Goal: Information Seeking & Learning: Learn about a topic

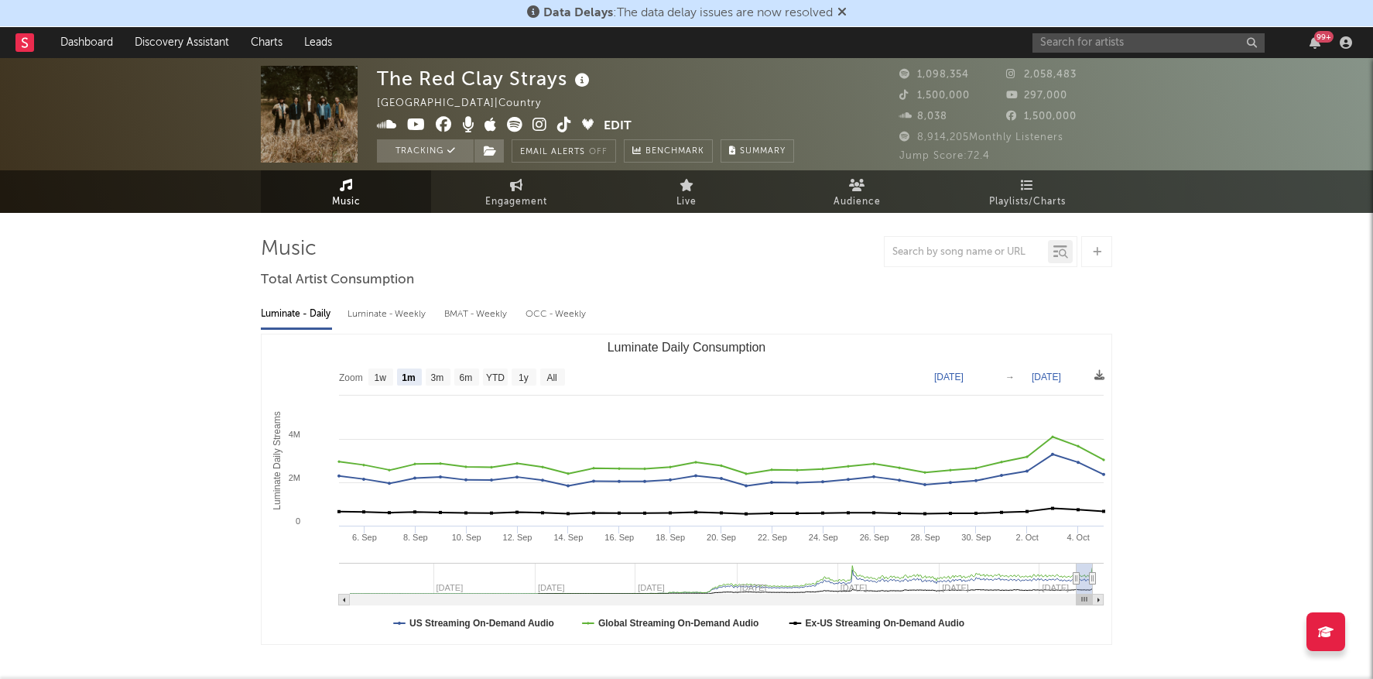
select select "1m"
click at [1063, 46] on input "text" at bounding box center [1148, 42] width 232 height 19
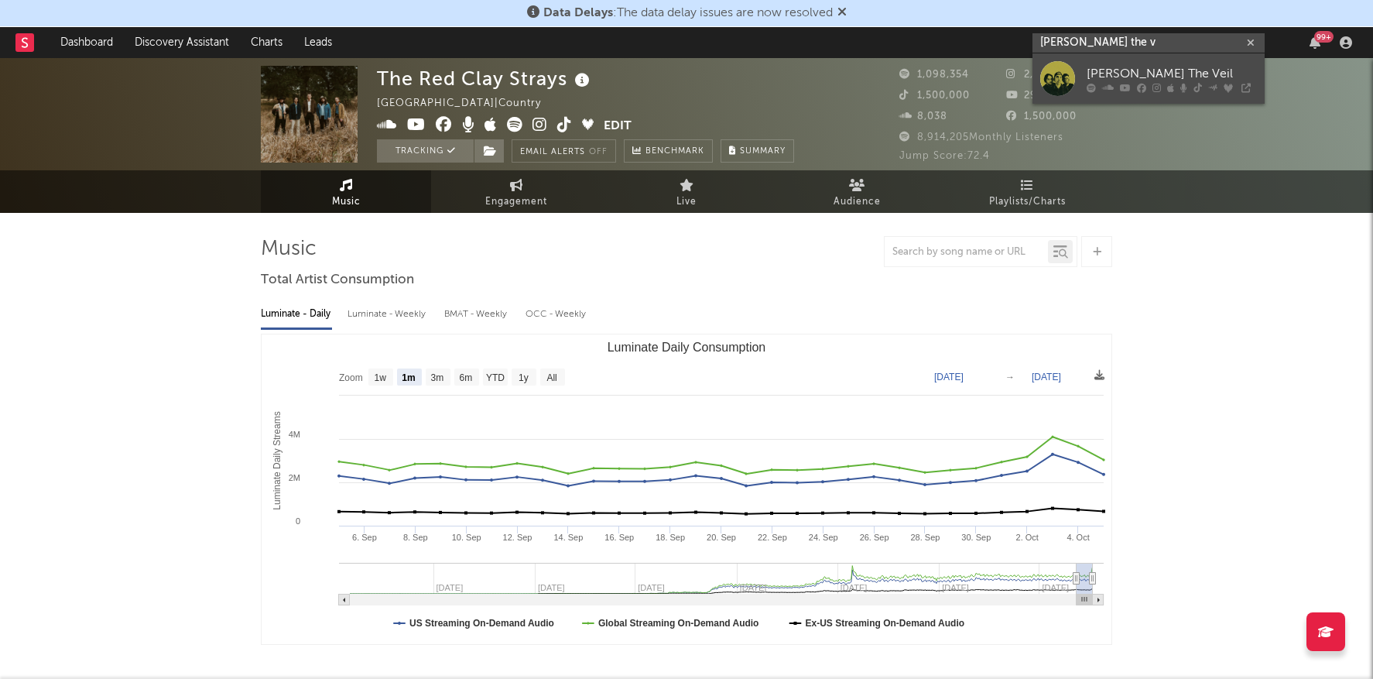
type input "pierce the v"
click at [1152, 76] on div "[PERSON_NAME] The Veil" at bounding box center [1172, 73] width 170 height 19
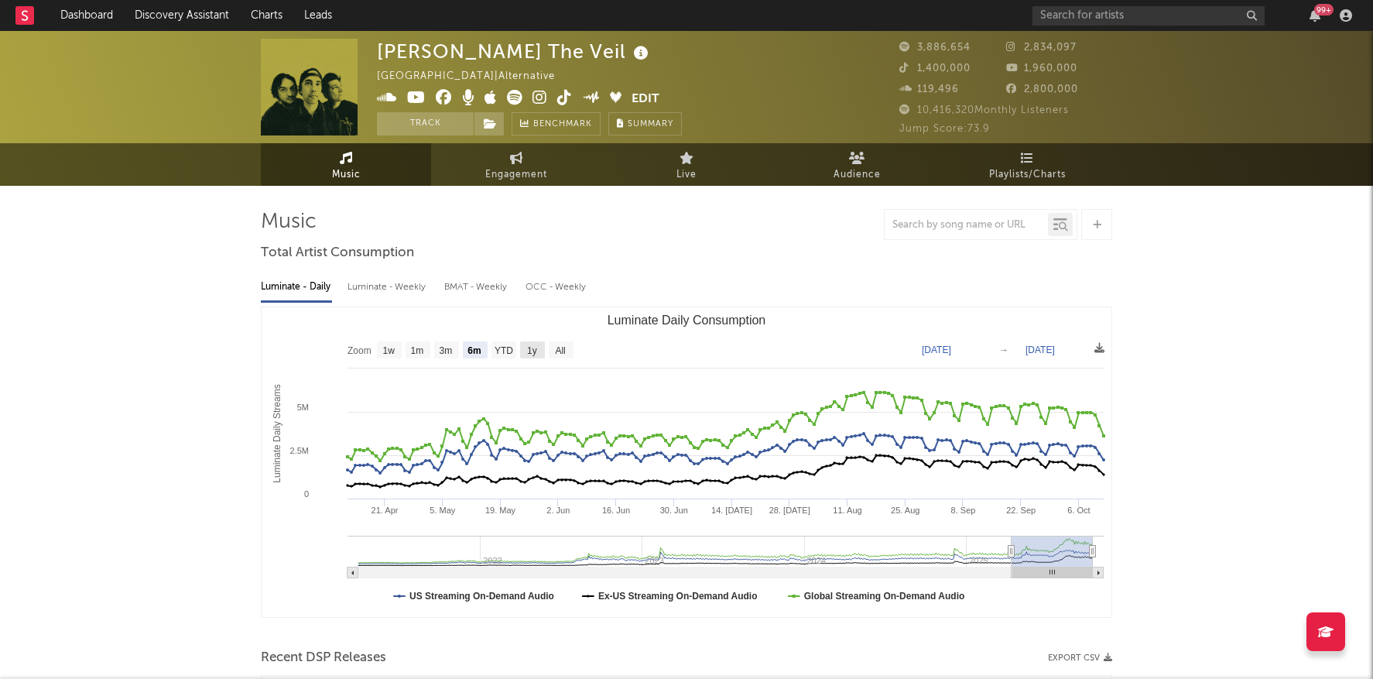
click at [529, 350] on text "1y" at bounding box center [532, 350] width 10 height 11
select select "1y"
type input "2024-10-12"
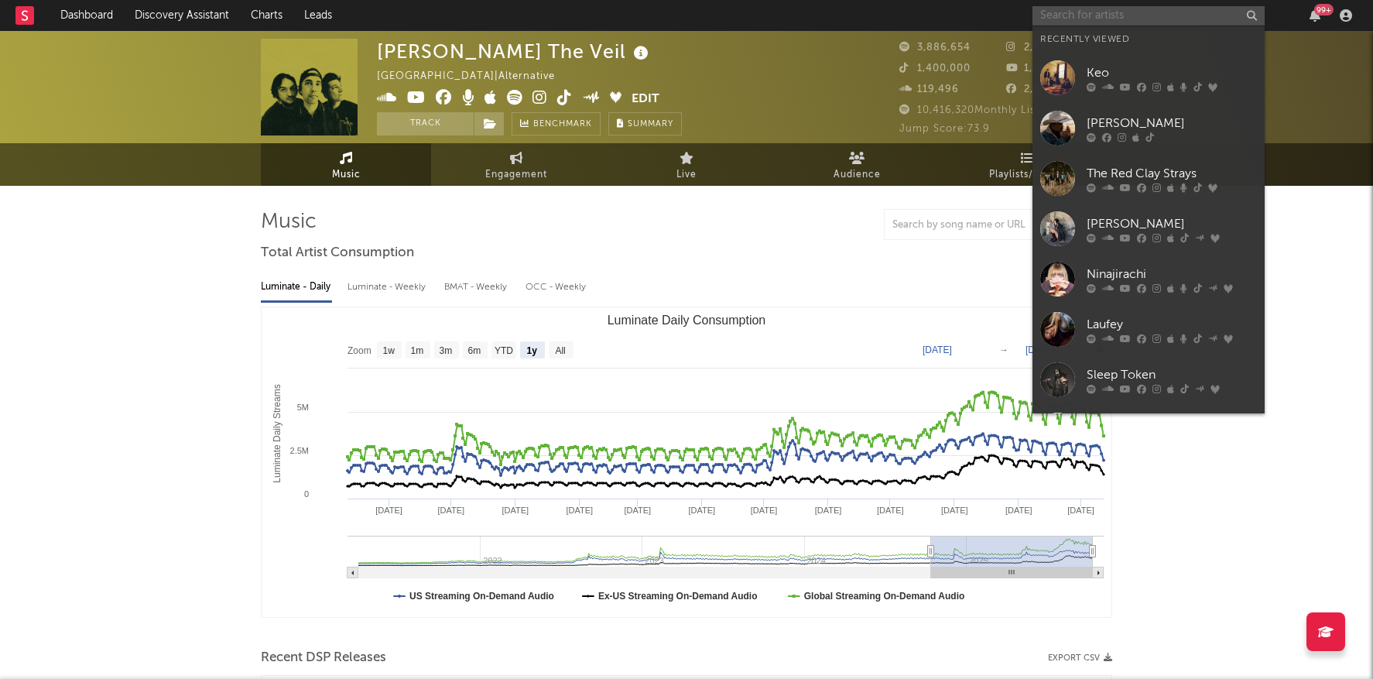
click at [1114, 20] on input "text" at bounding box center [1148, 15] width 232 height 19
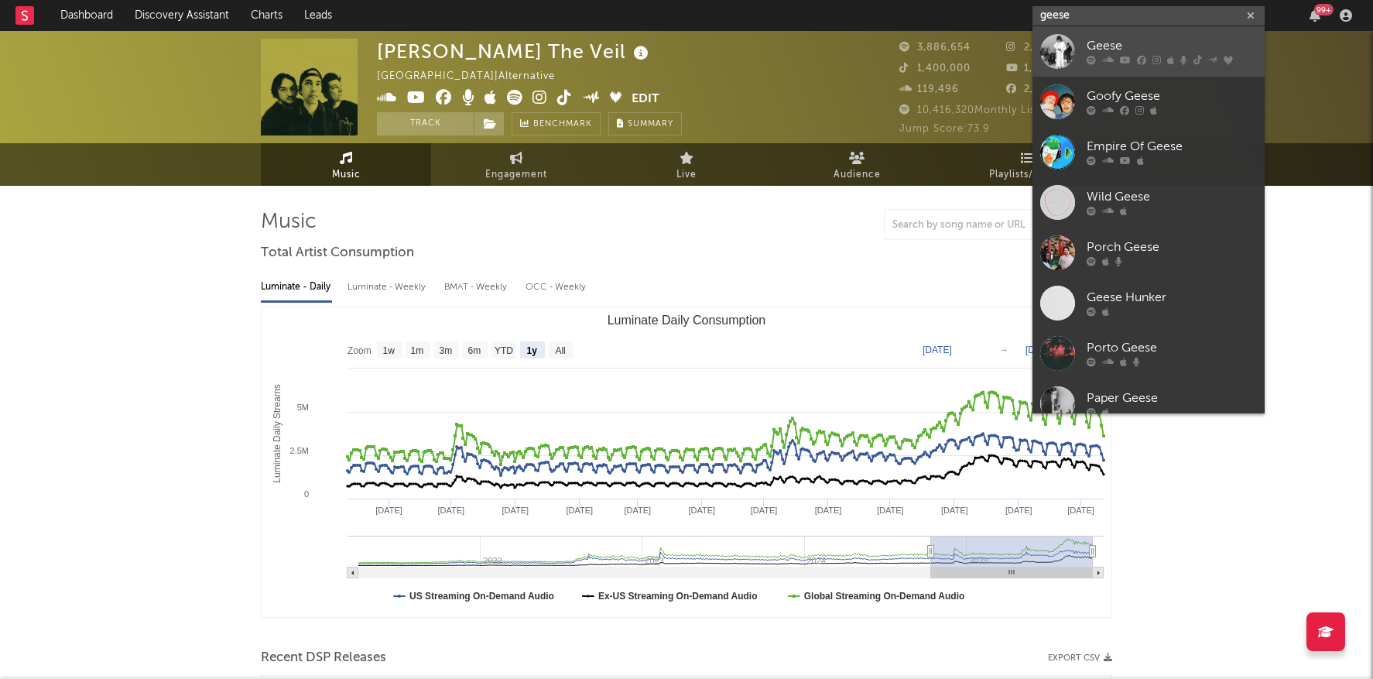
type input "geese"
click at [1141, 47] on div "Geese" at bounding box center [1172, 46] width 170 height 19
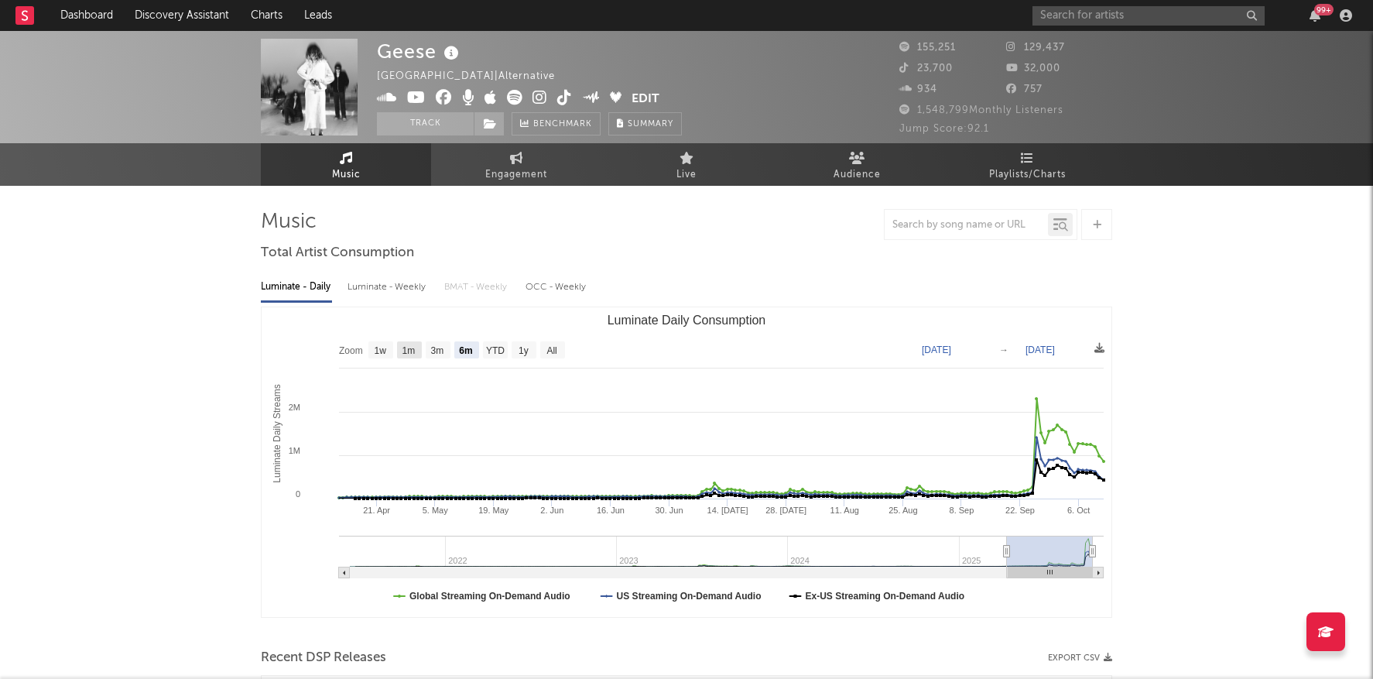
click at [411, 345] on text "1m" at bounding box center [408, 350] width 13 height 11
select select "1m"
type input "[DATE]"
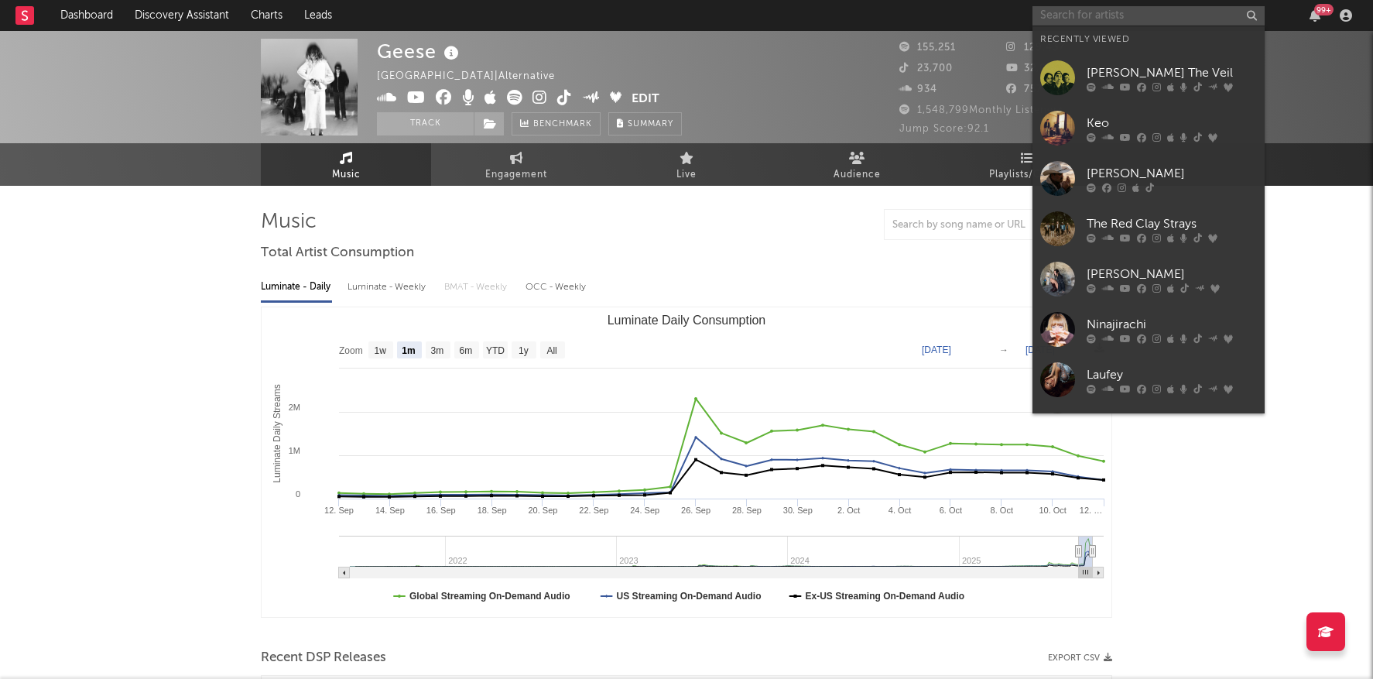
click at [1104, 18] on input "text" at bounding box center [1148, 15] width 232 height 19
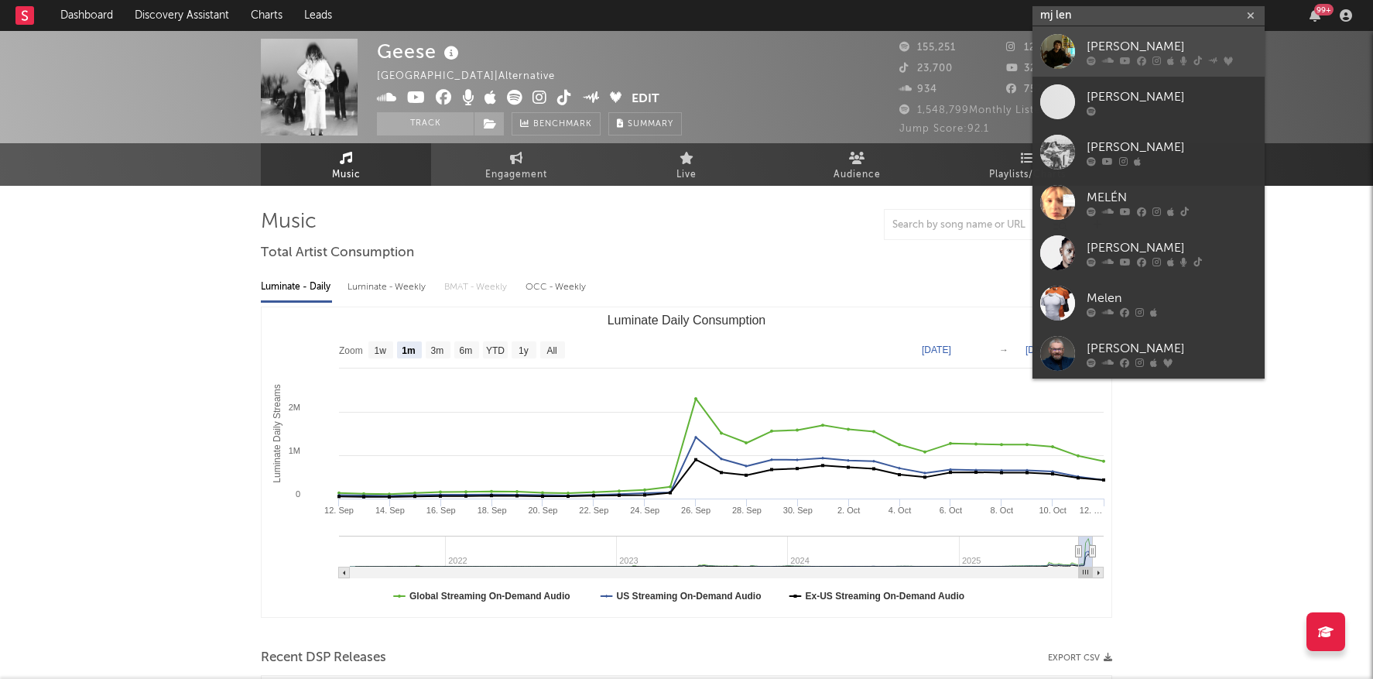
type input "mj len"
click at [1149, 41] on div "[PERSON_NAME]" at bounding box center [1172, 46] width 170 height 19
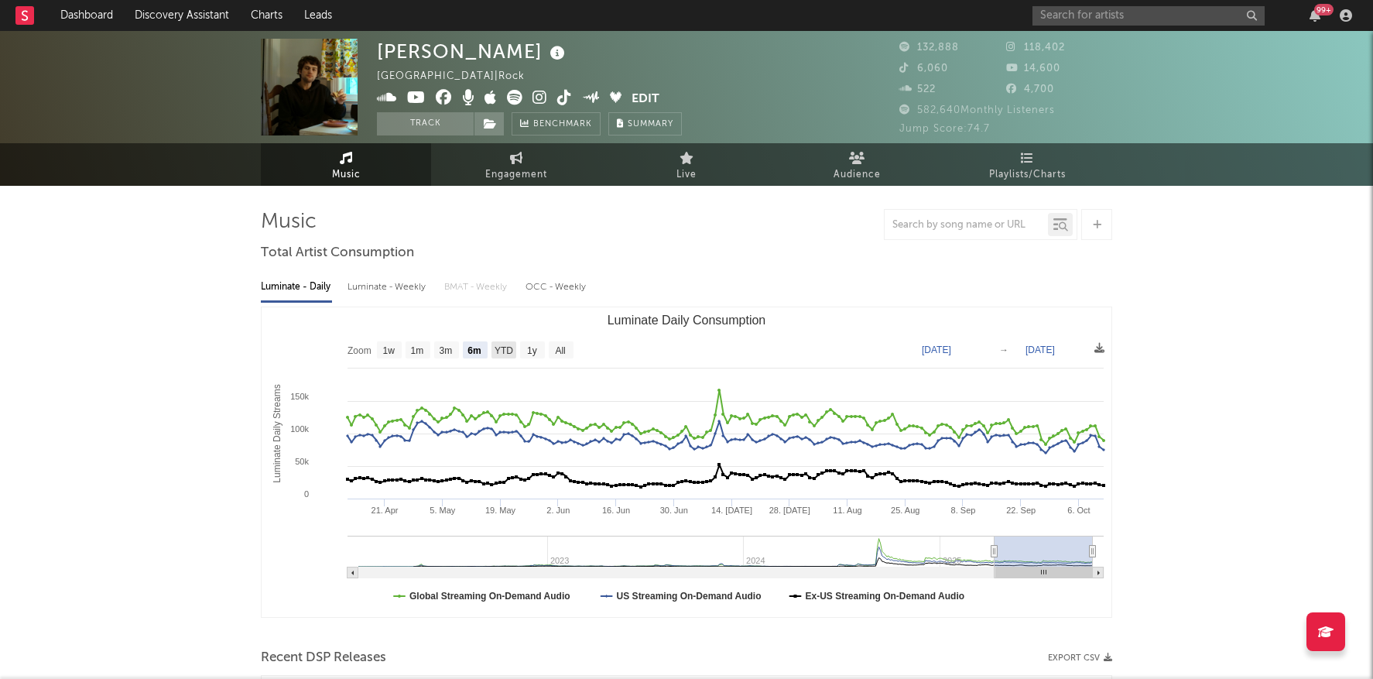
click at [509, 348] on text "YTD" at bounding box center [504, 350] width 19 height 11
select select "YTD"
type input "2025-01-01"
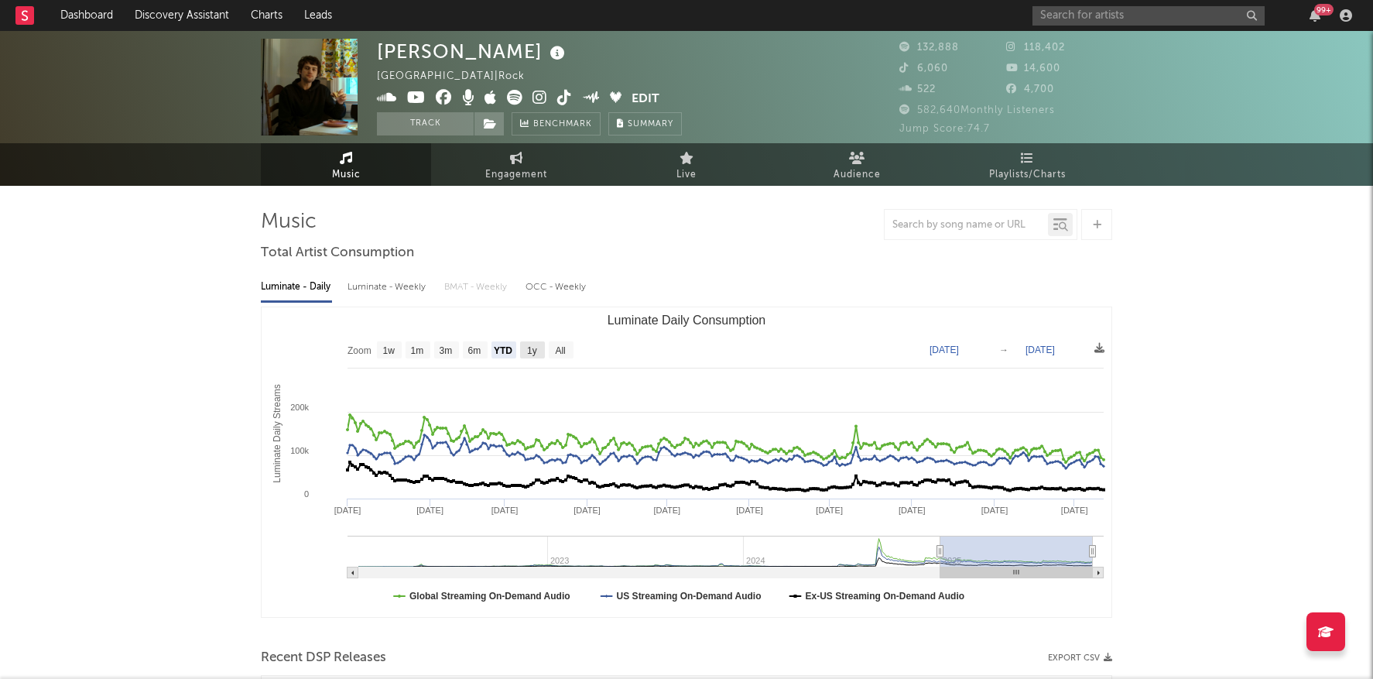
click at [536, 351] on text "1y" at bounding box center [532, 350] width 10 height 11
select select "1y"
type input "2024-10-12"
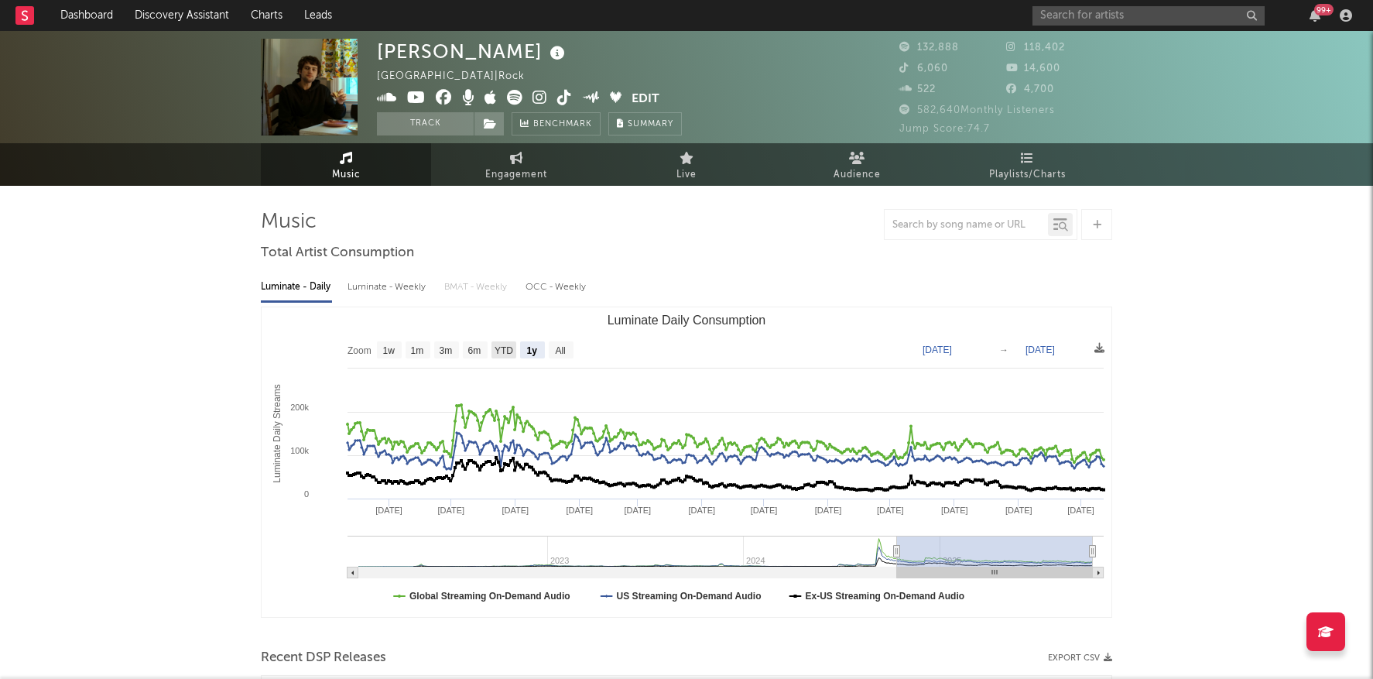
click at [498, 351] on text "YTD" at bounding box center [504, 350] width 19 height 11
select select "YTD"
type input "2025-01-01"
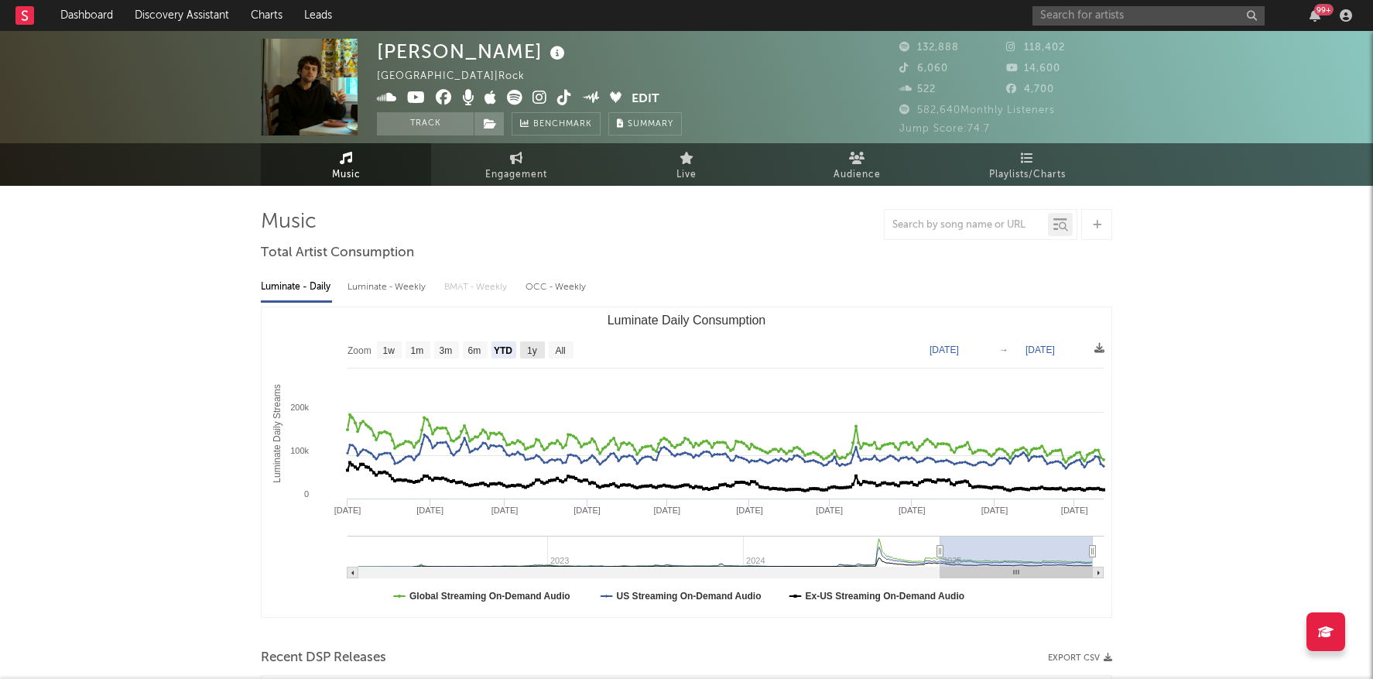
click at [521, 350] on rect "Luminate Daily Consumption" at bounding box center [532, 349] width 25 height 17
select select "1y"
type input "2024-10-12"
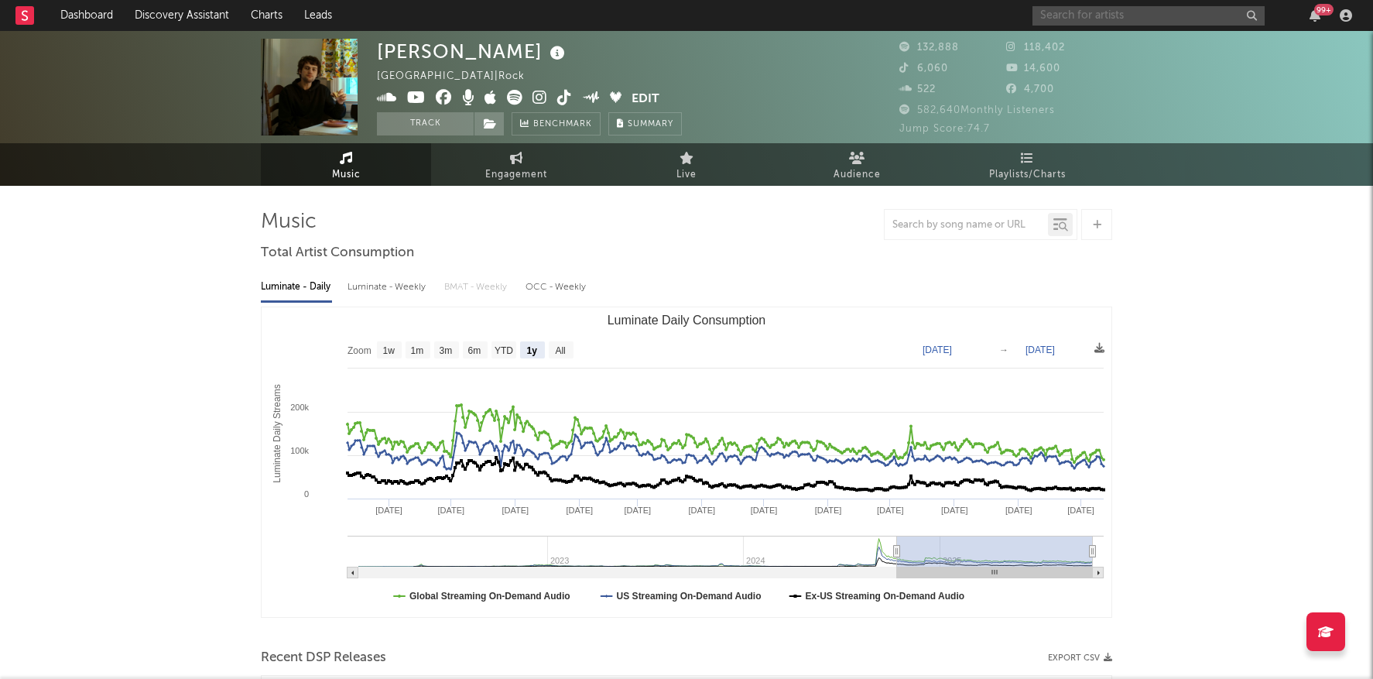
click at [1142, 17] on input "text" at bounding box center [1148, 15] width 232 height 19
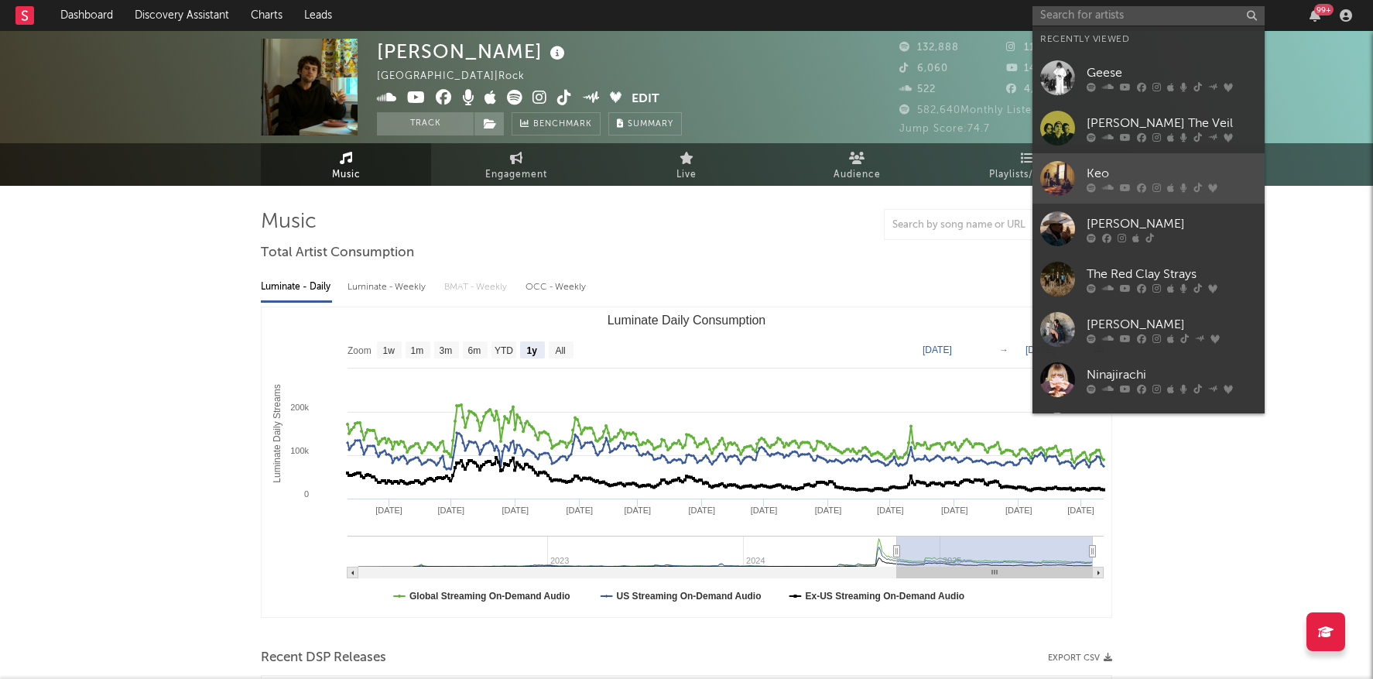
click at [1162, 172] on div "Keo" at bounding box center [1172, 173] width 170 height 19
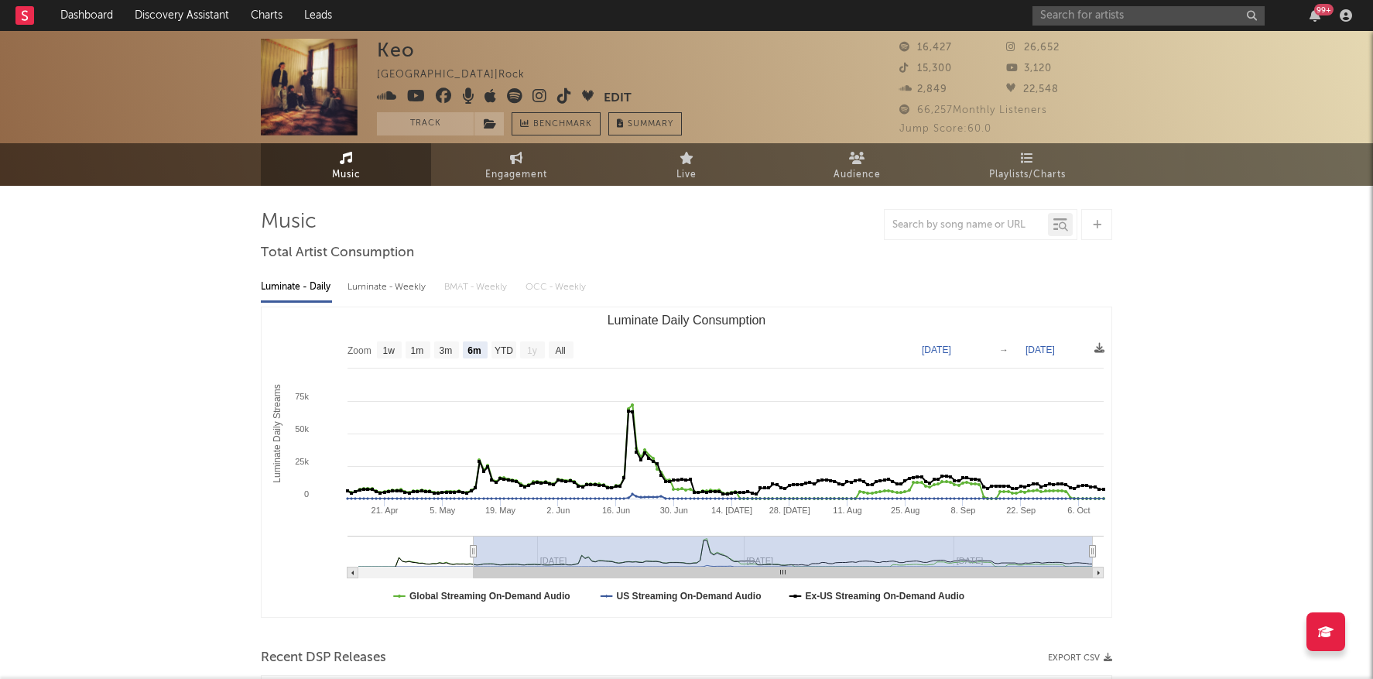
click at [416, 340] on rect "Luminate Daily Consumption" at bounding box center [687, 462] width 850 height 310
click at [416, 348] on text "1m" at bounding box center [417, 350] width 13 height 11
select select "1m"
type input "[DATE]"
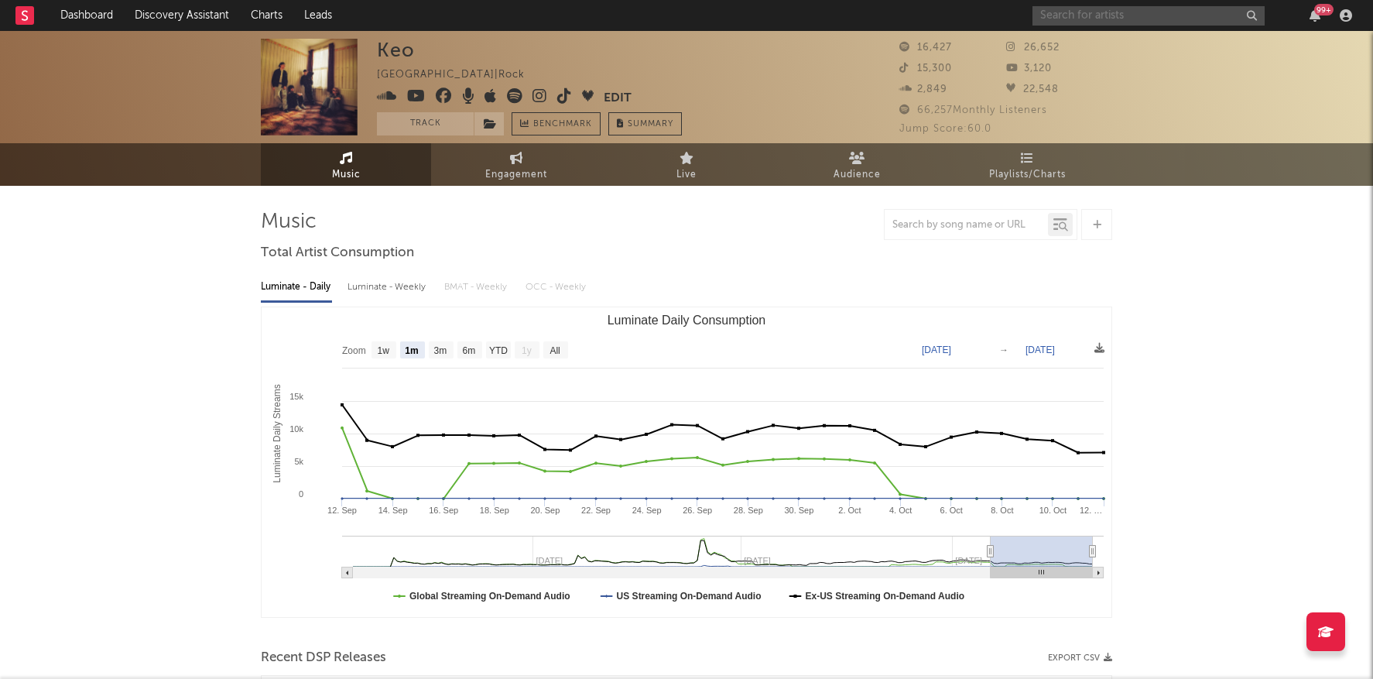
click at [1084, 8] on input "text" at bounding box center [1148, 15] width 232 height 19
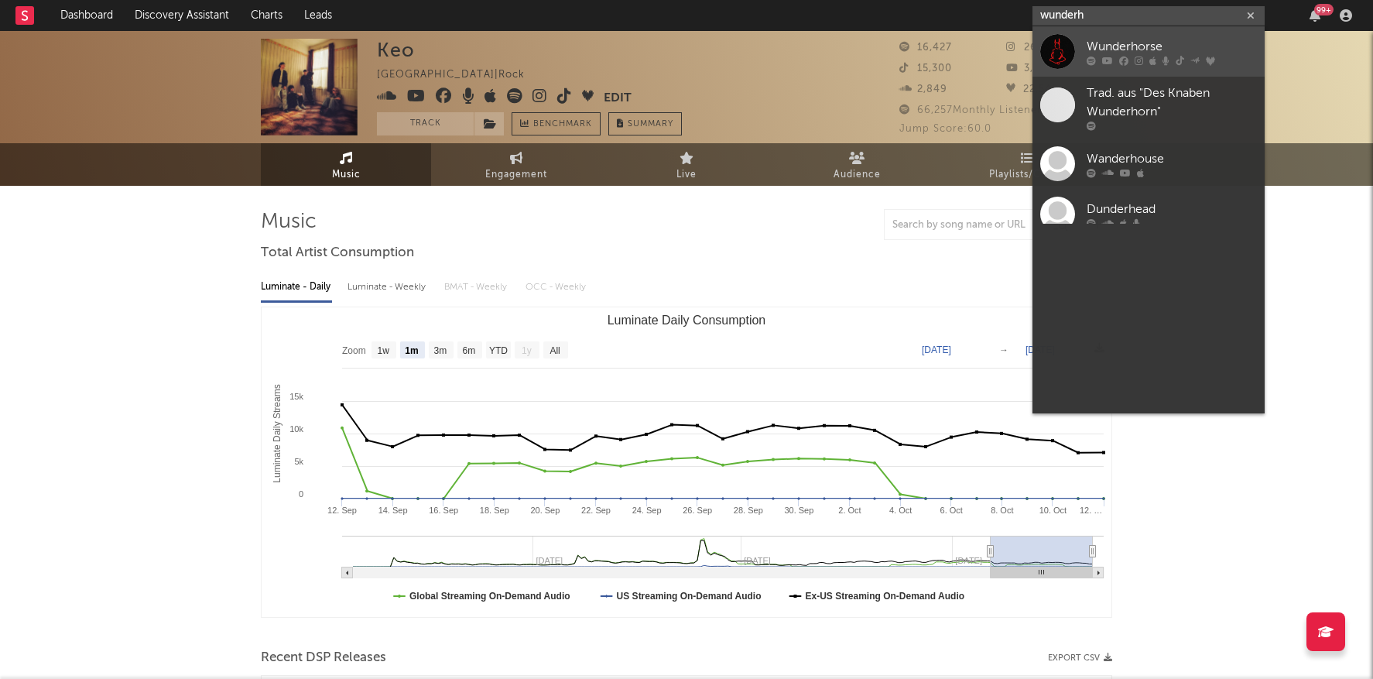
type input "wunderh"
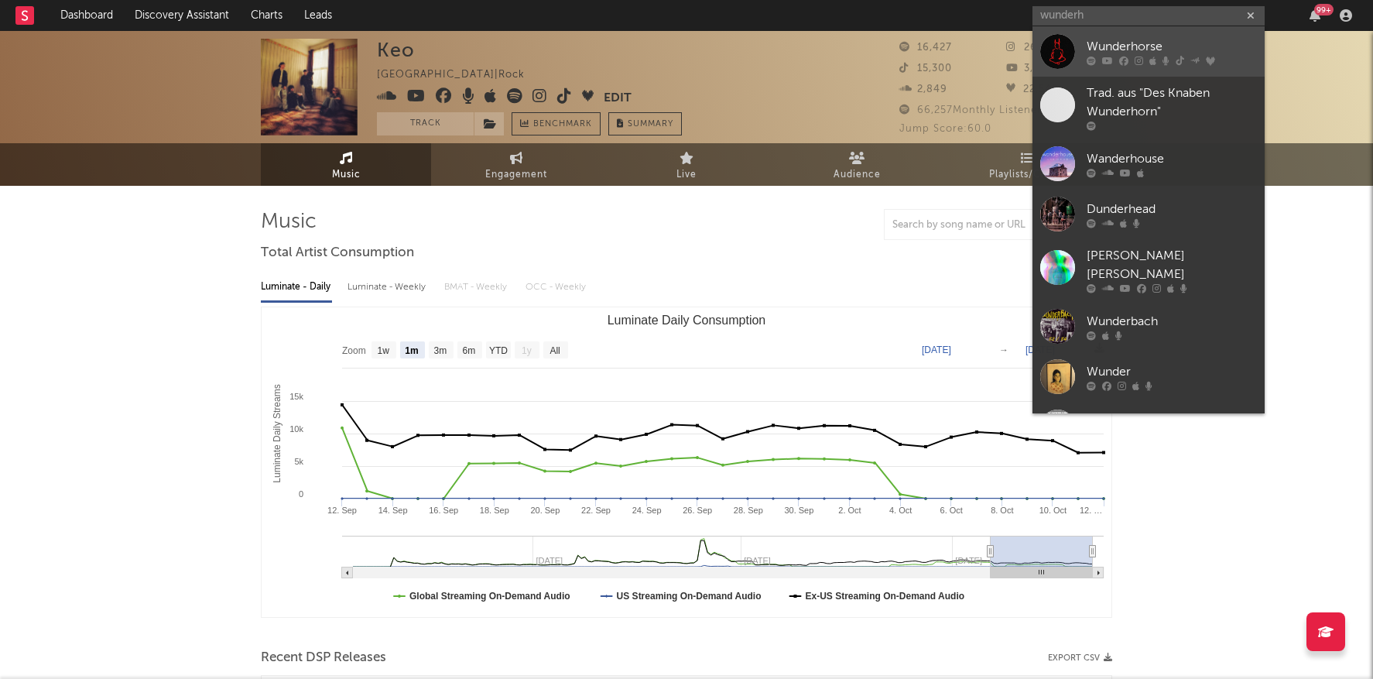
click at [1115, 38] on div "Wunderhorse" at bounding box center [1172, 46] width 170 height 19
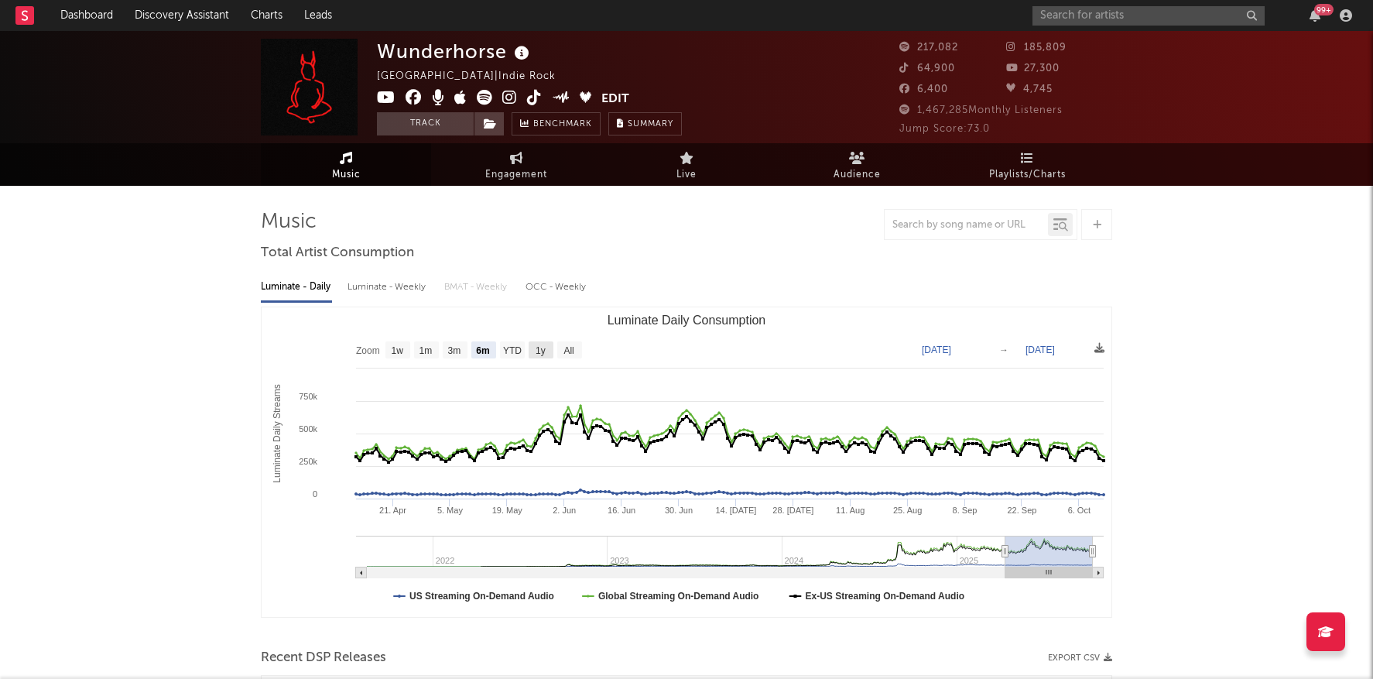
click at [536, 351] on text "1y" at bounding box center [541, 350] width 10 height 11
select select "1y"
type input "2024-10-12"
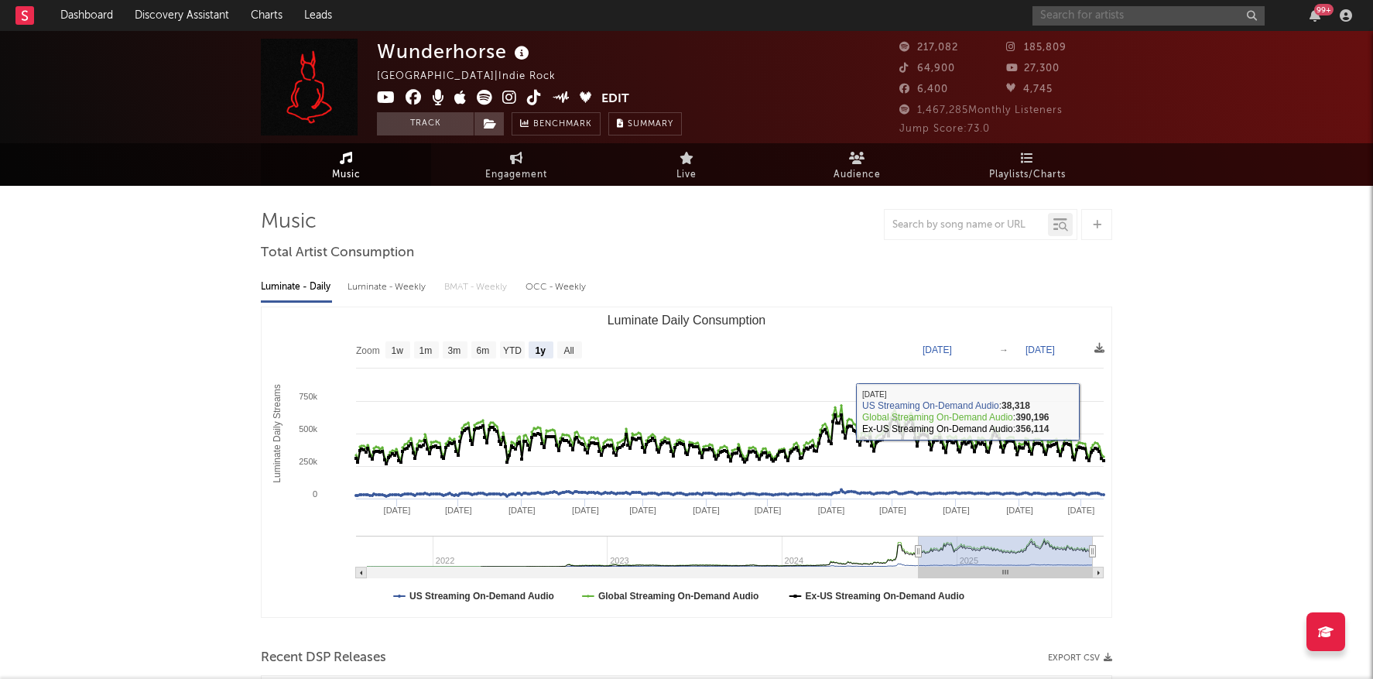
click at [1059, 14] on input "text" at bounding box center [1148, 15] width 232 height 19
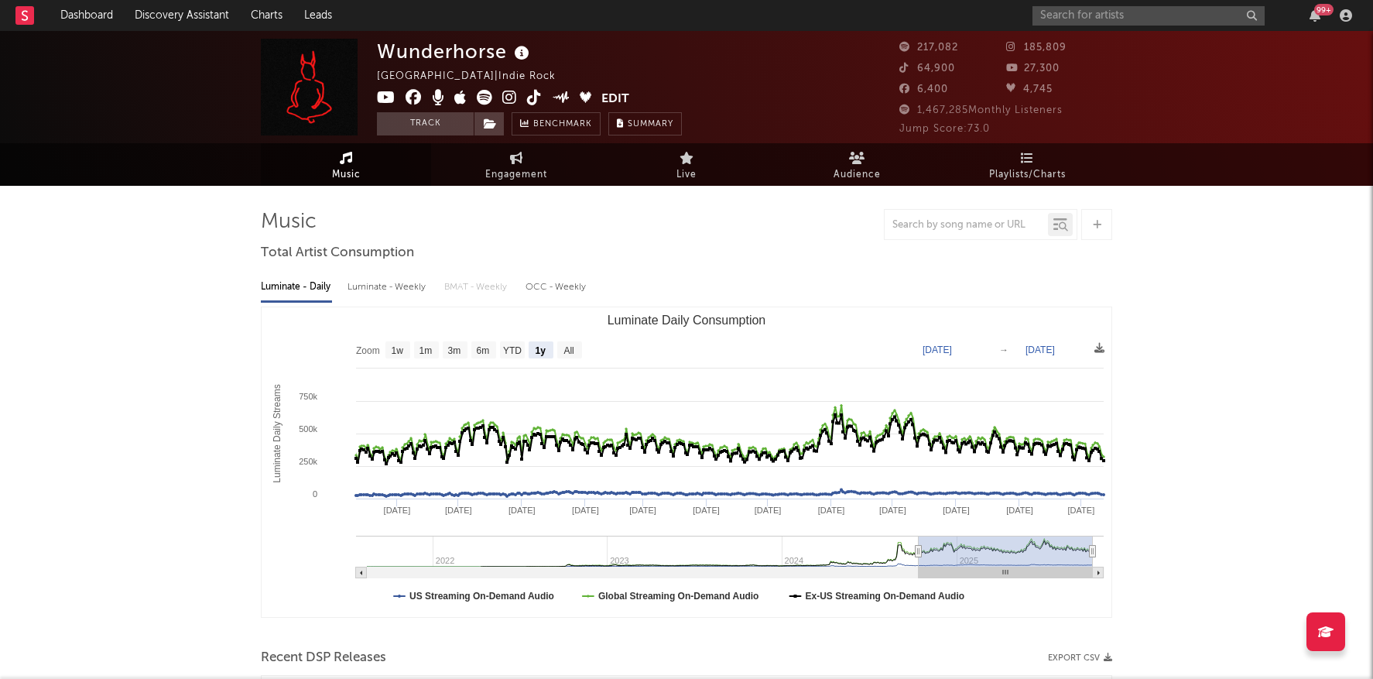
click at [714, 266] on div "Luminate - Daily Luminate - Weekly BMAT - Weekly OCC - Weekly Zoom 1w 1m 3m 6m …" at bounding box center [686, 443] width 851 height 355
click at [1090, 20] on input "text" at bounding box center [1148, 15] width 232 height 19
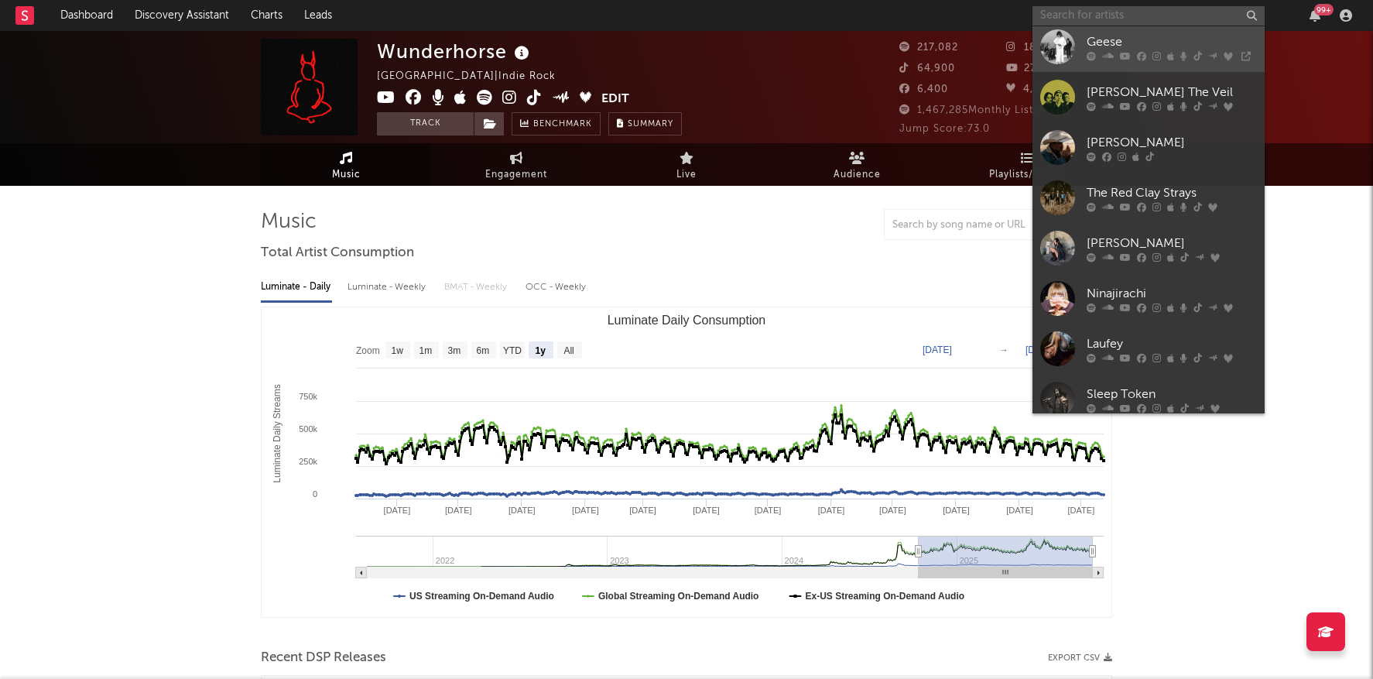
scroll to position [132, 0]
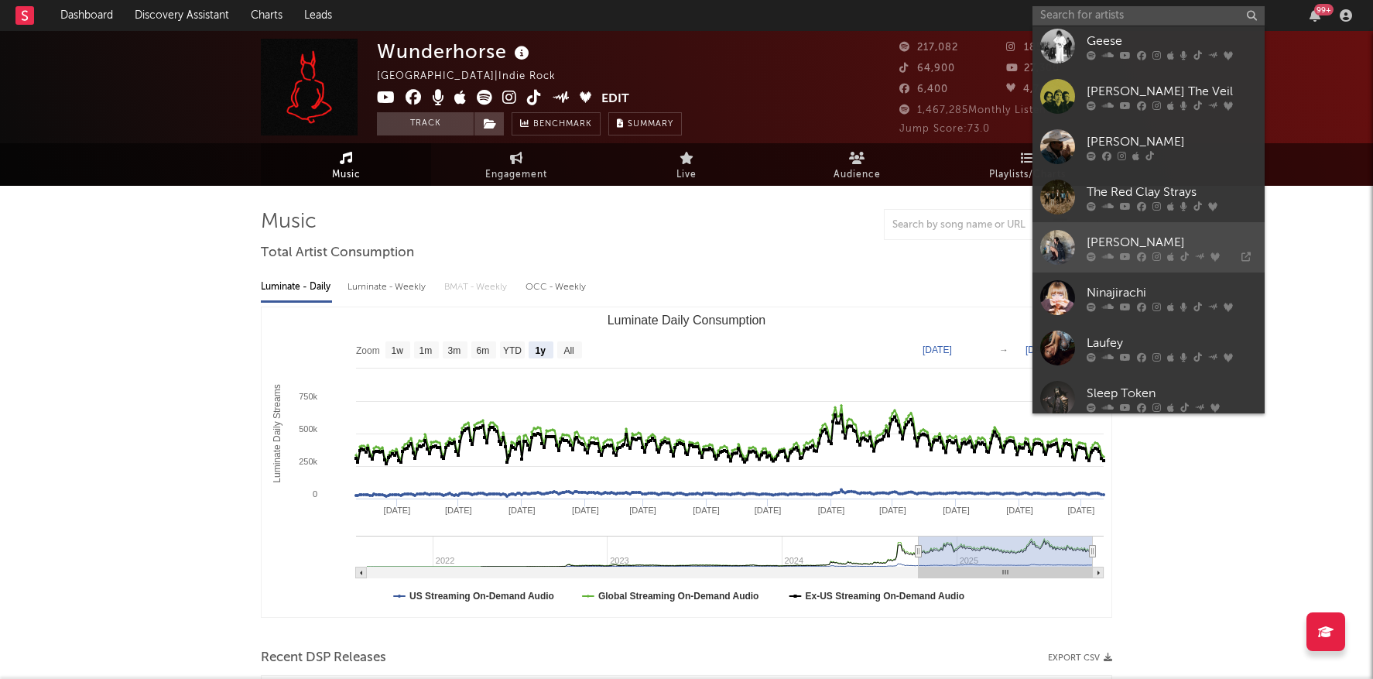
click at [1113, 233] on div "[PERSON_NAME]" at bounding box center [1172, 242] width 170 height 19
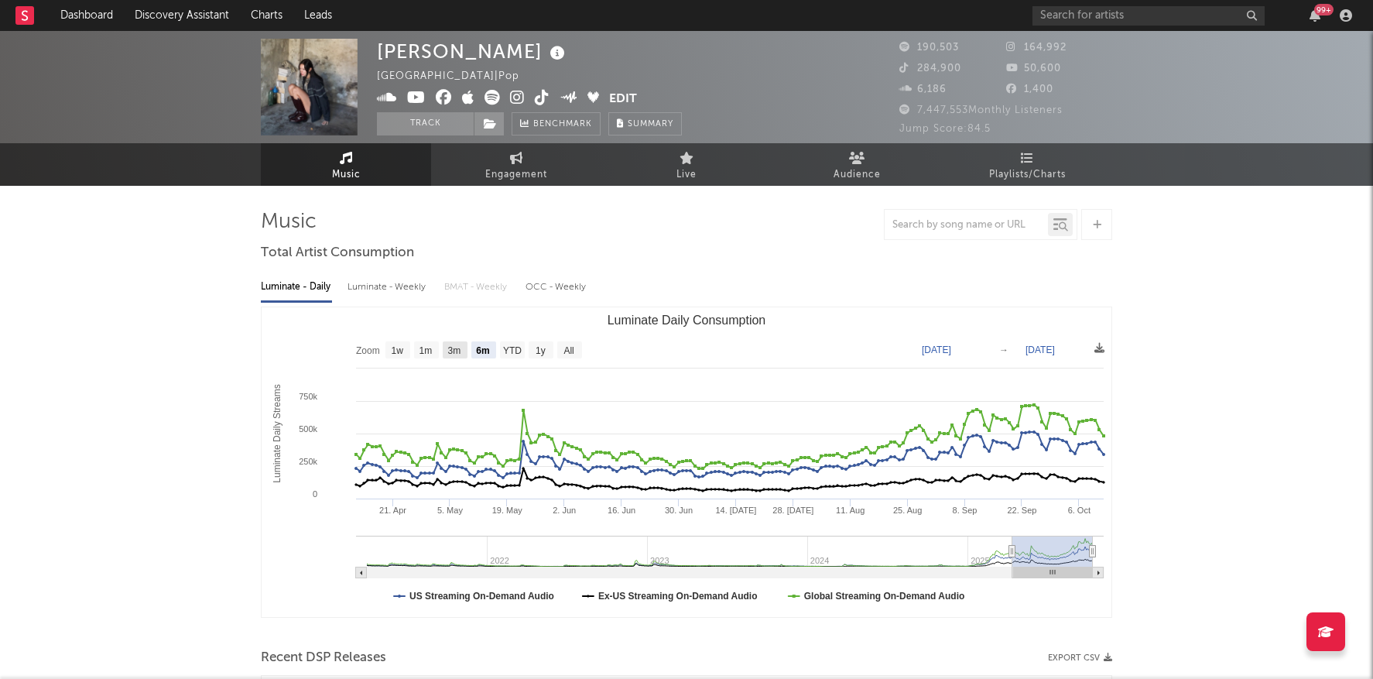
click at [460, 352] on text "3m" at bounding box center [454, 350] width 13 height 11
select select "3m"
type input "[DATE]"
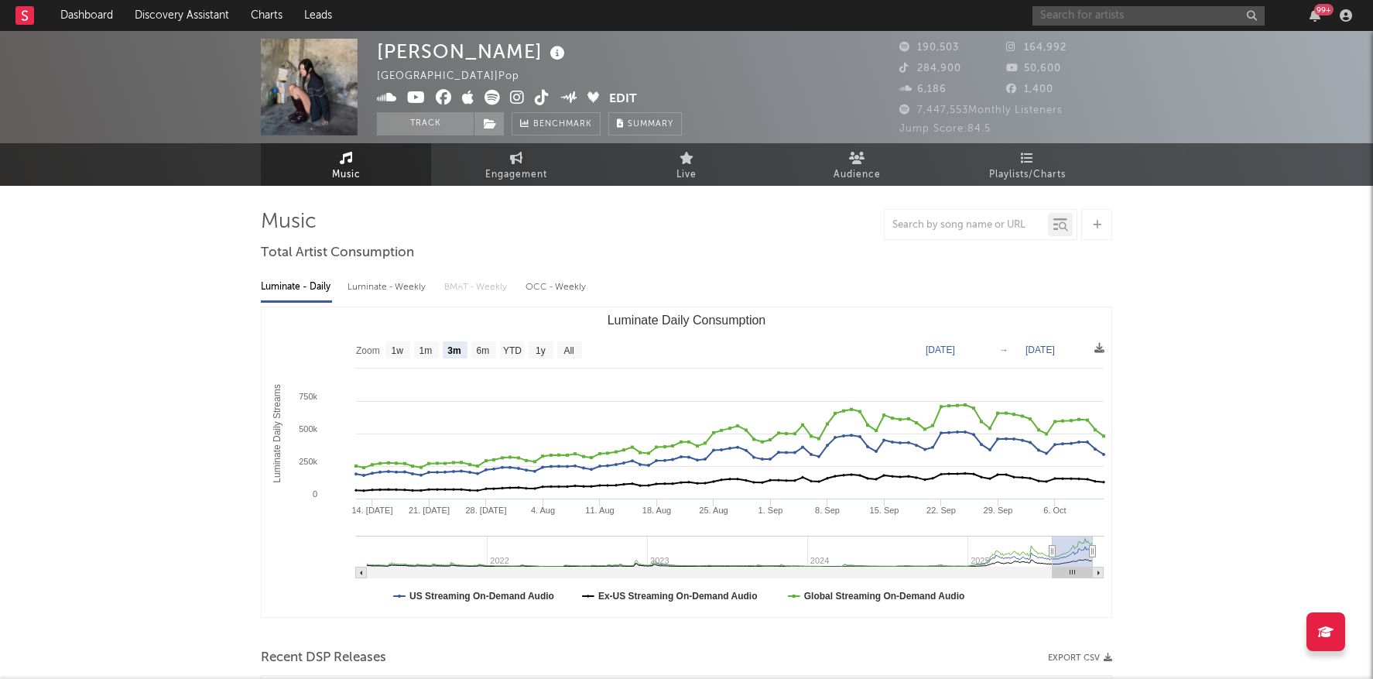
click at [1066, 18] on input "text" at bounding box center [1148, 15] width 232 height 19
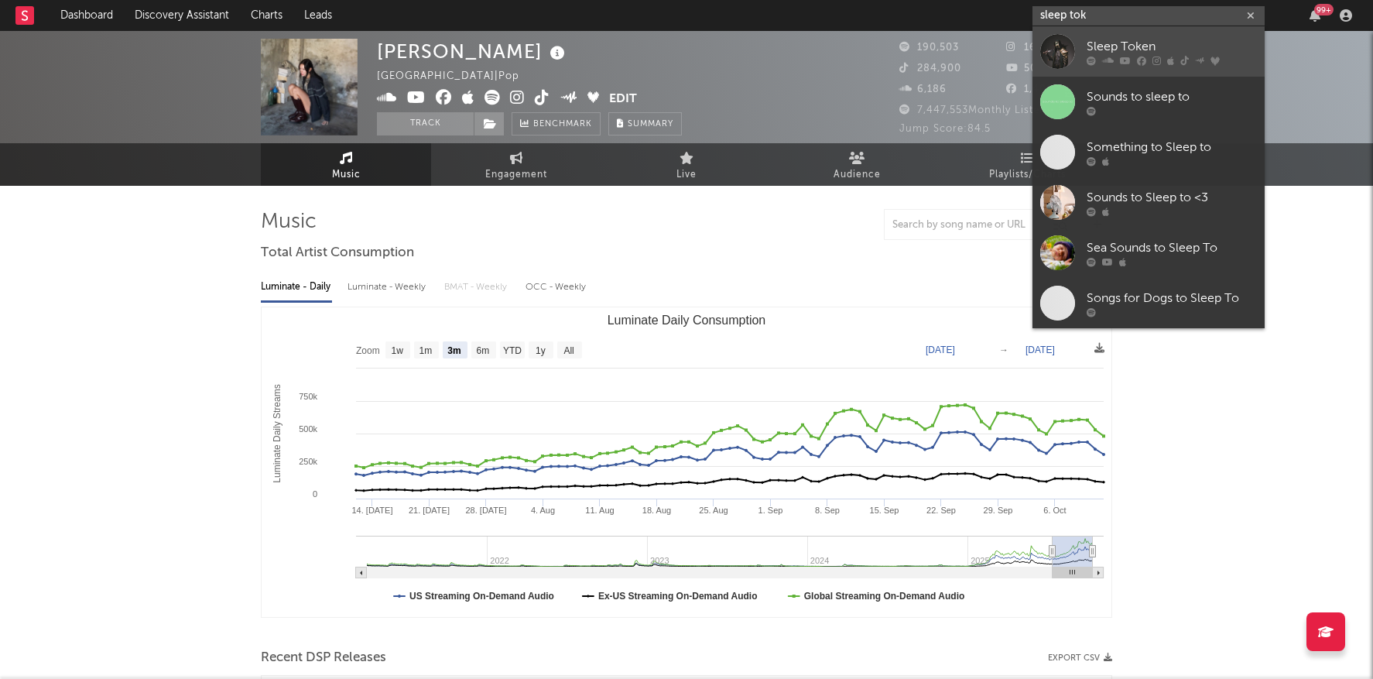
type input "sleep tok"
click at [1087, 42] on div "Sleep Token" at bounding box center [1172, 46] width 170 height 19
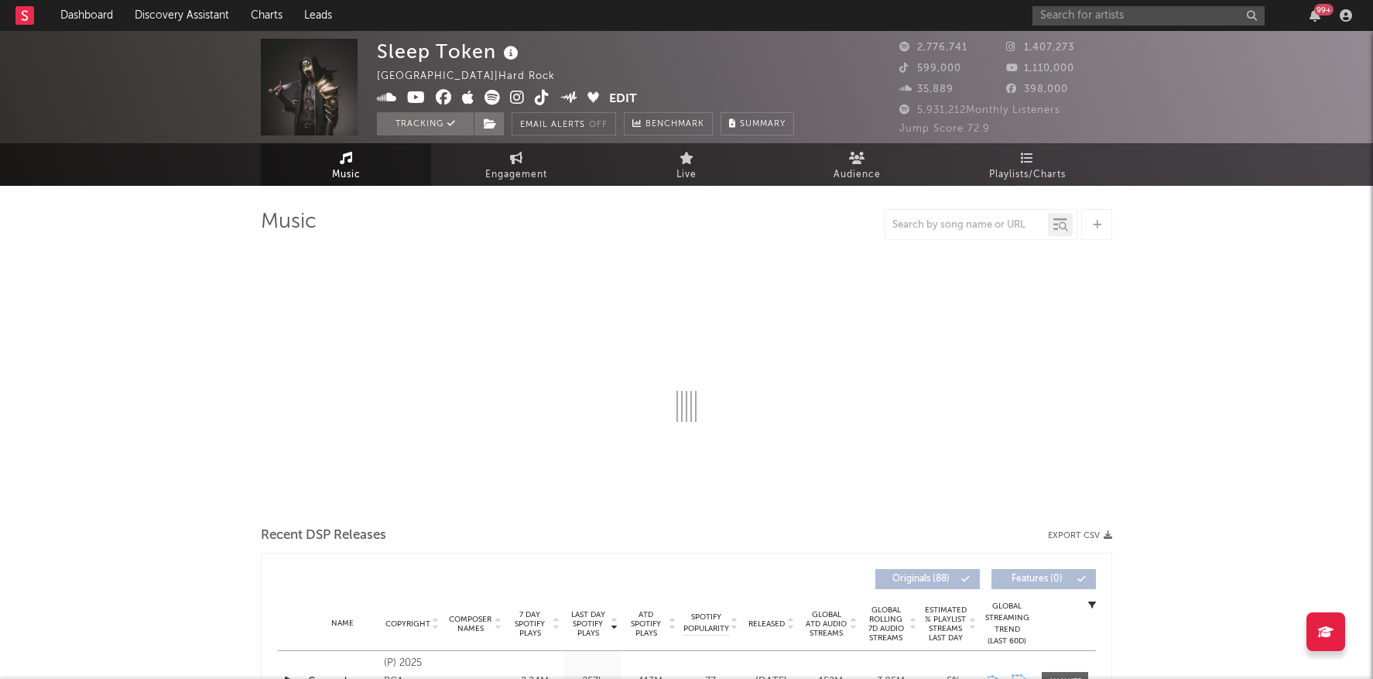
select select "6m"
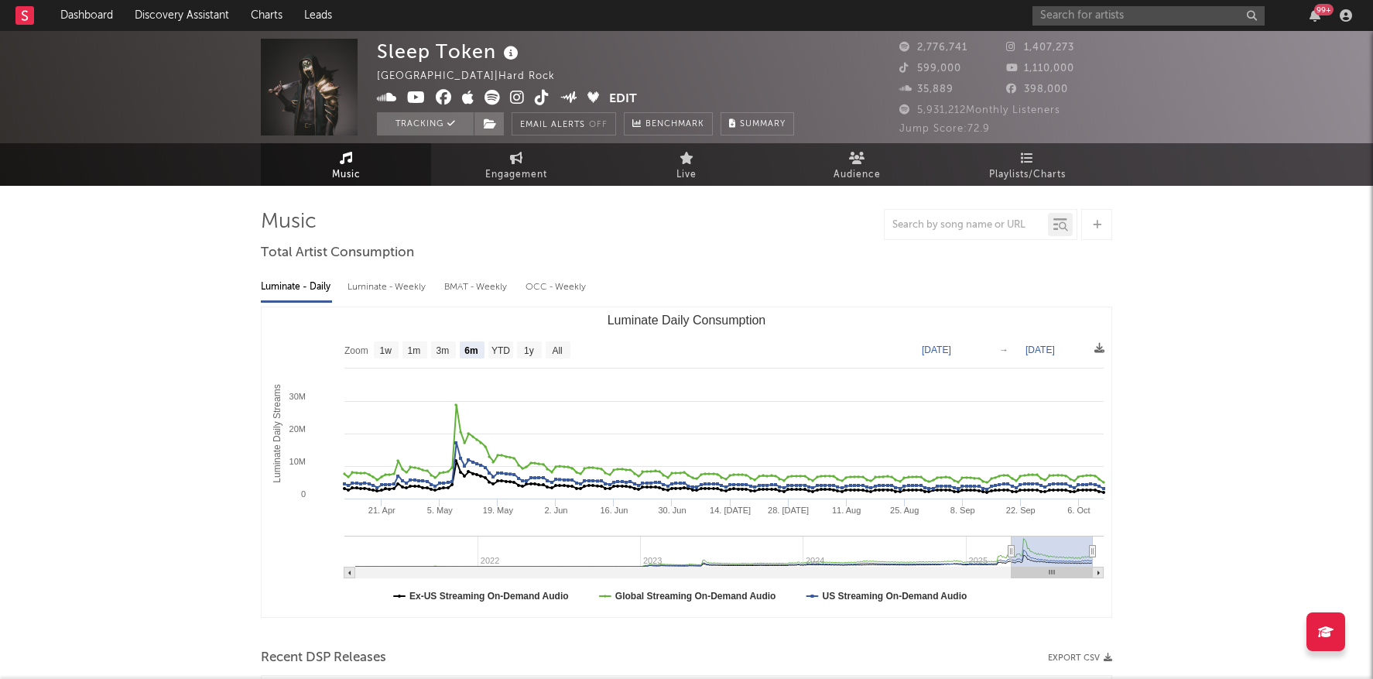
type input "[DATE]"
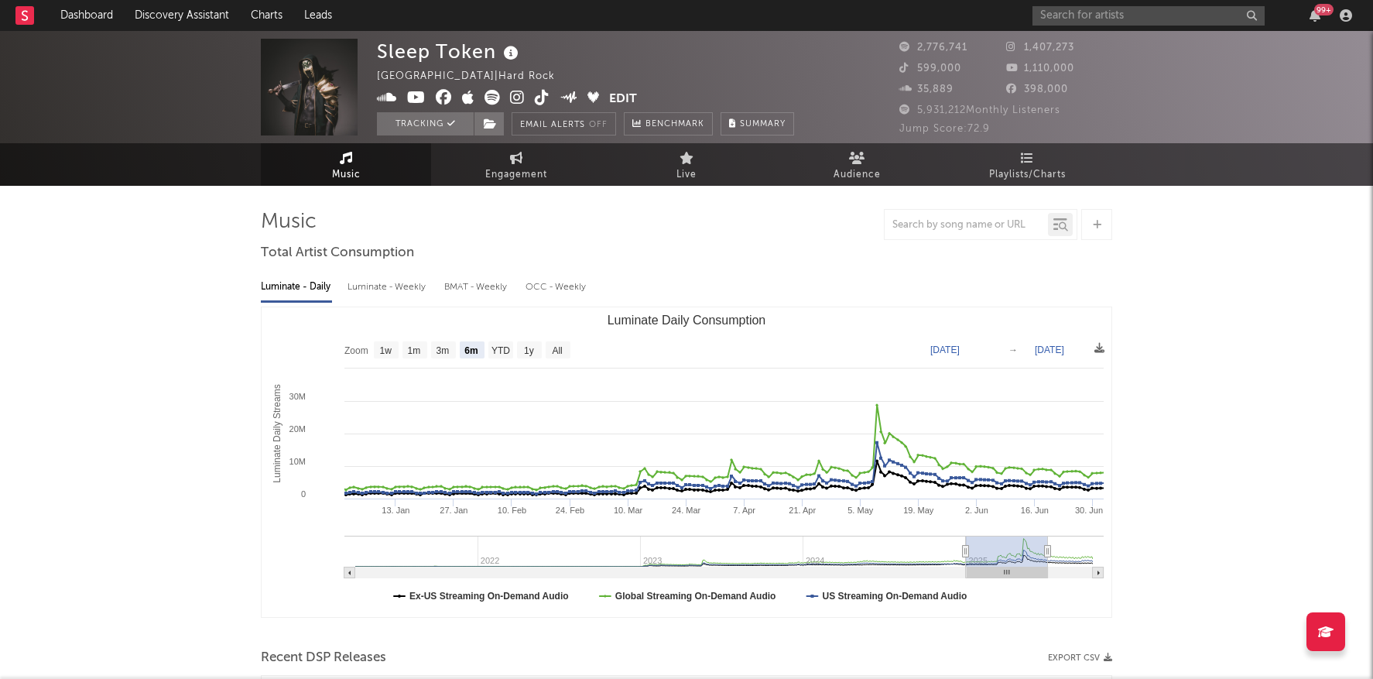
drag, startPoint x: 1007, startPoint y: 550, endPoint x: 1018, endPoint y: 550, distance: 10.8
click at [1018, 550] on g "Luminate Daily Consumption" at bounding box center [723, 557] width 759 height 43
type input "[DATE]"
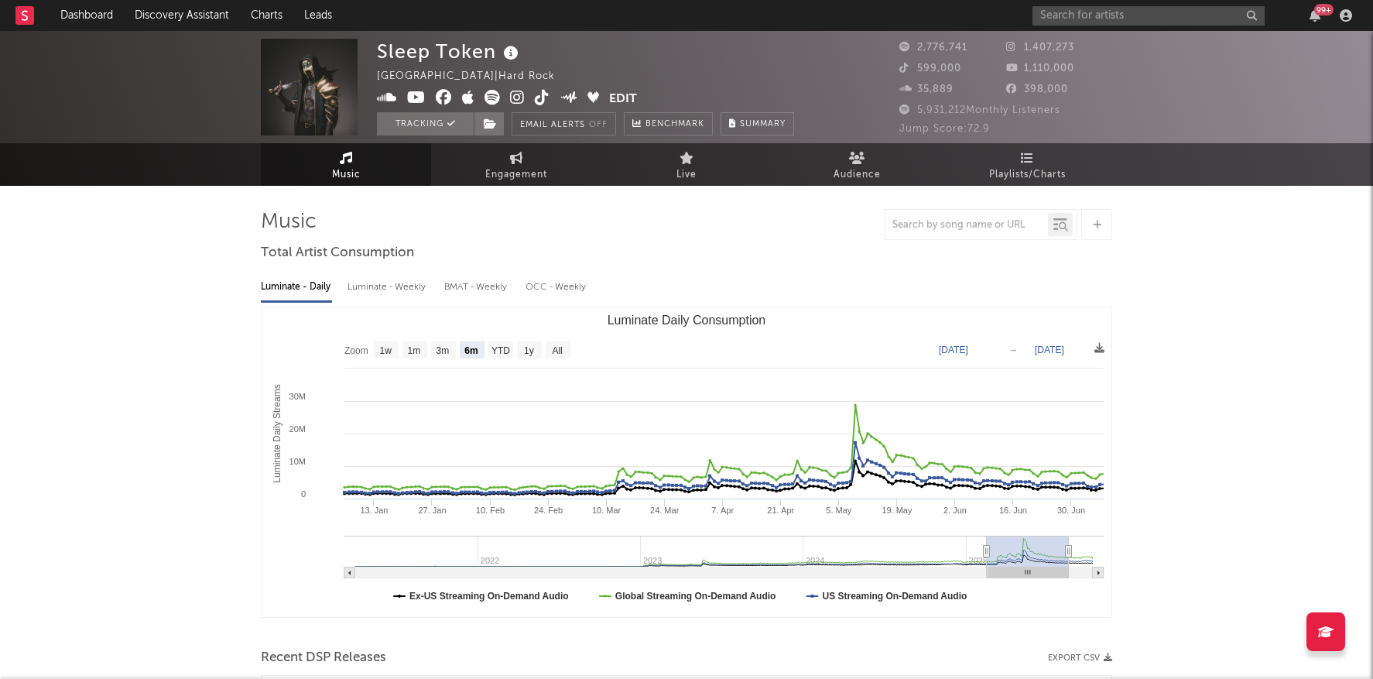
type input "[DATE]"
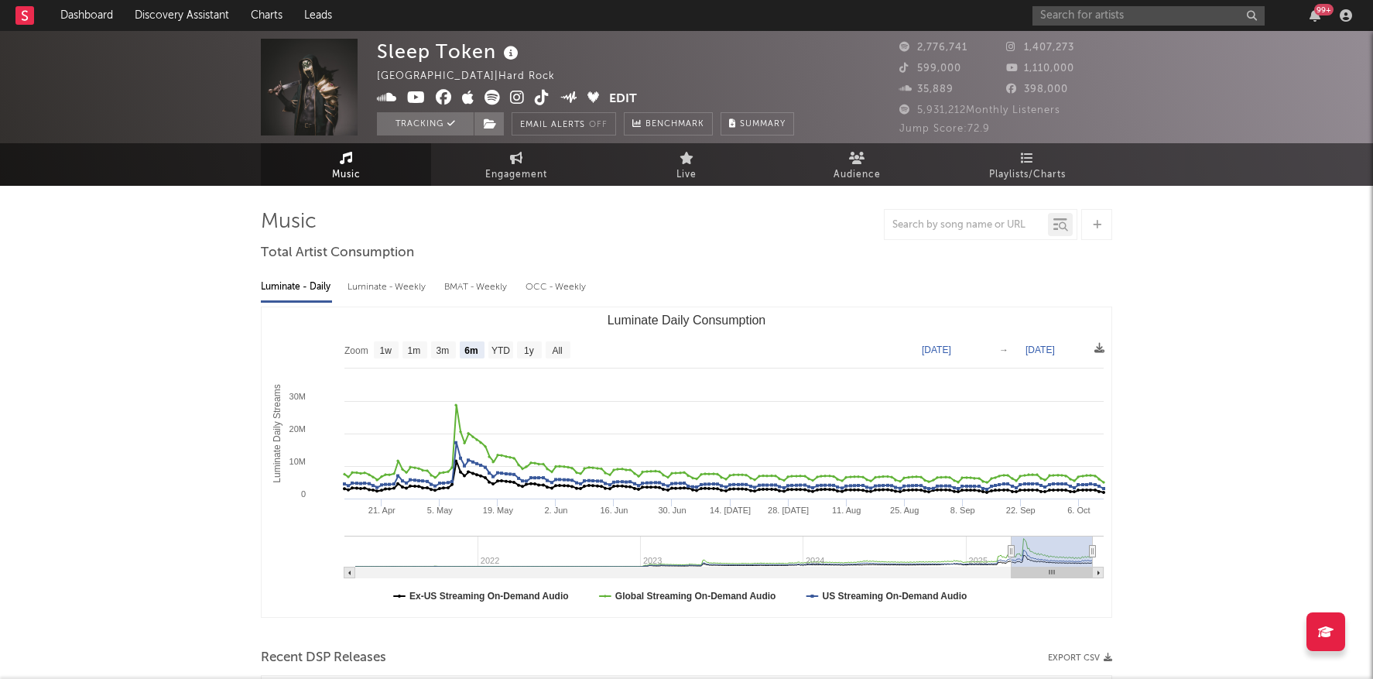
drag, startPoint x: 1003, startPoint y: 550, endPoint x: 1113, endPoint y: 543, distance: 110.2
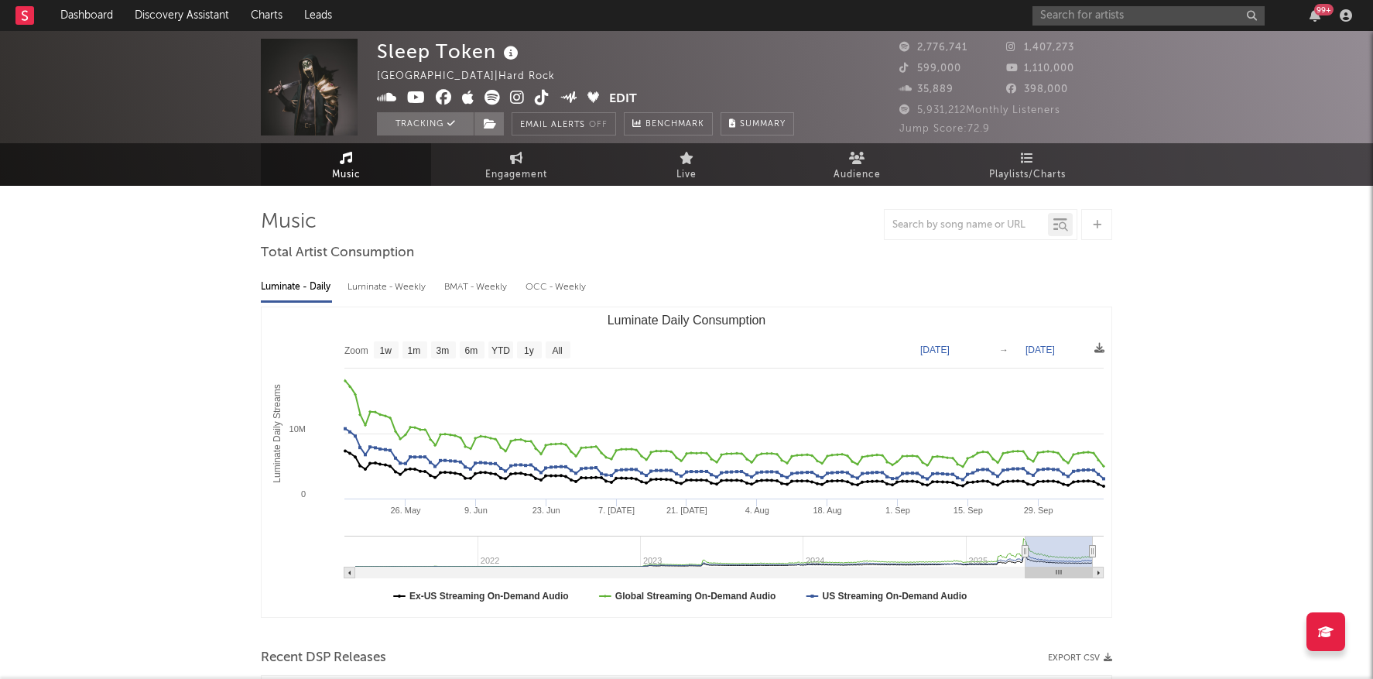
type input "[DATE]"
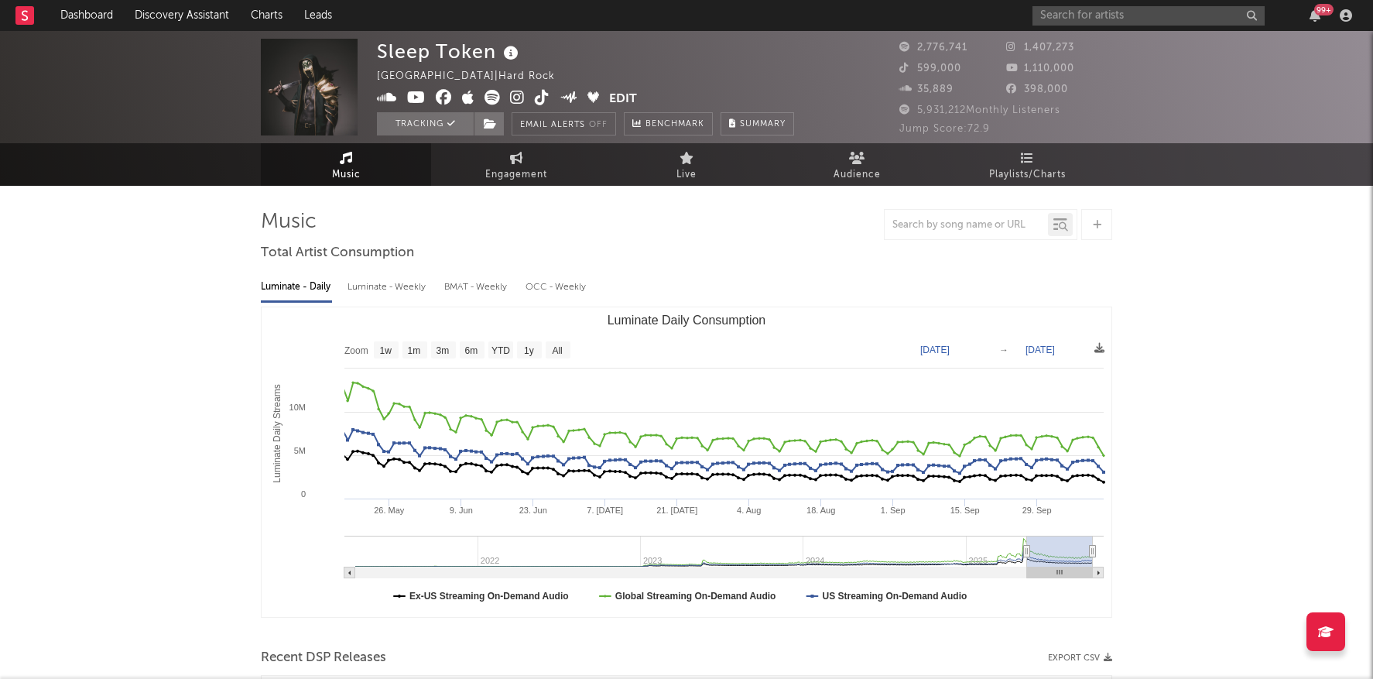
drag, startPoint x: 1009, startPoint y: 550, endPoint x: 1027, endPoint y: 551, distance: 17.8
click at [1027, 551] on icon "Luminate Daily Consumption" at bounding box center [1027, 552] width 6 height 12
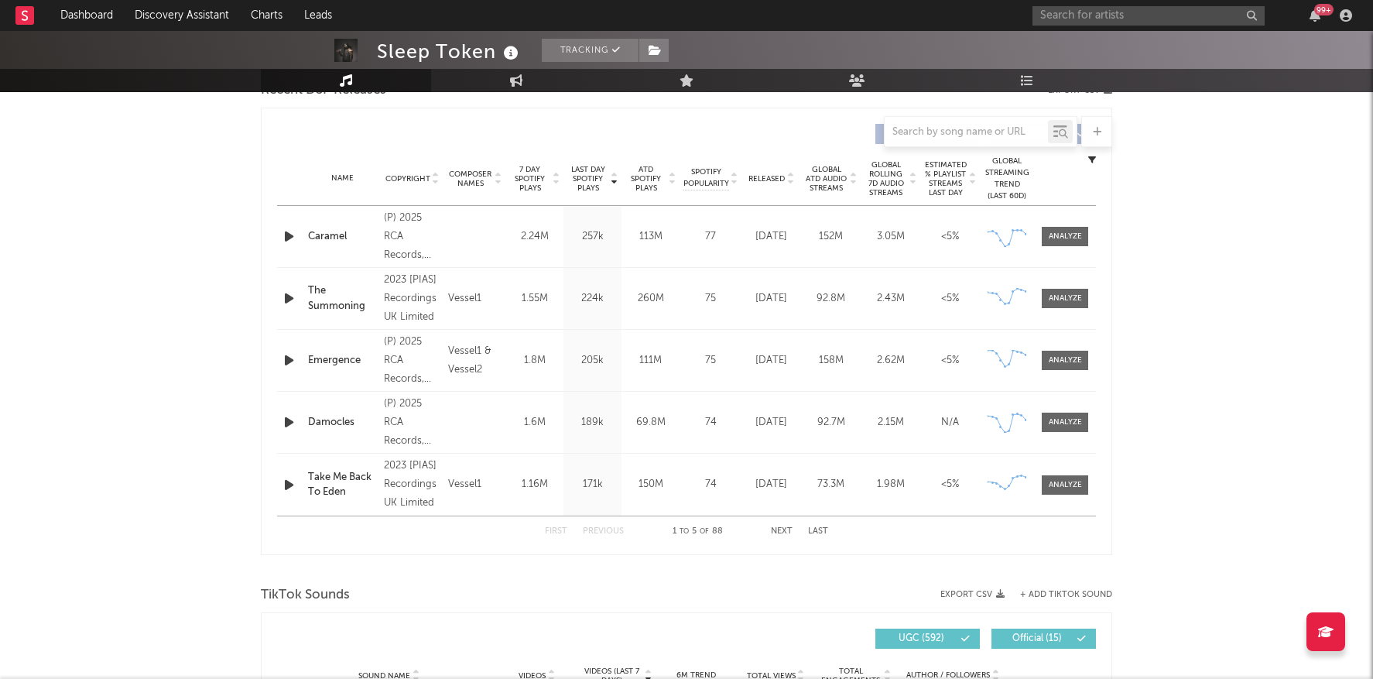
scroll to position [560, 0]
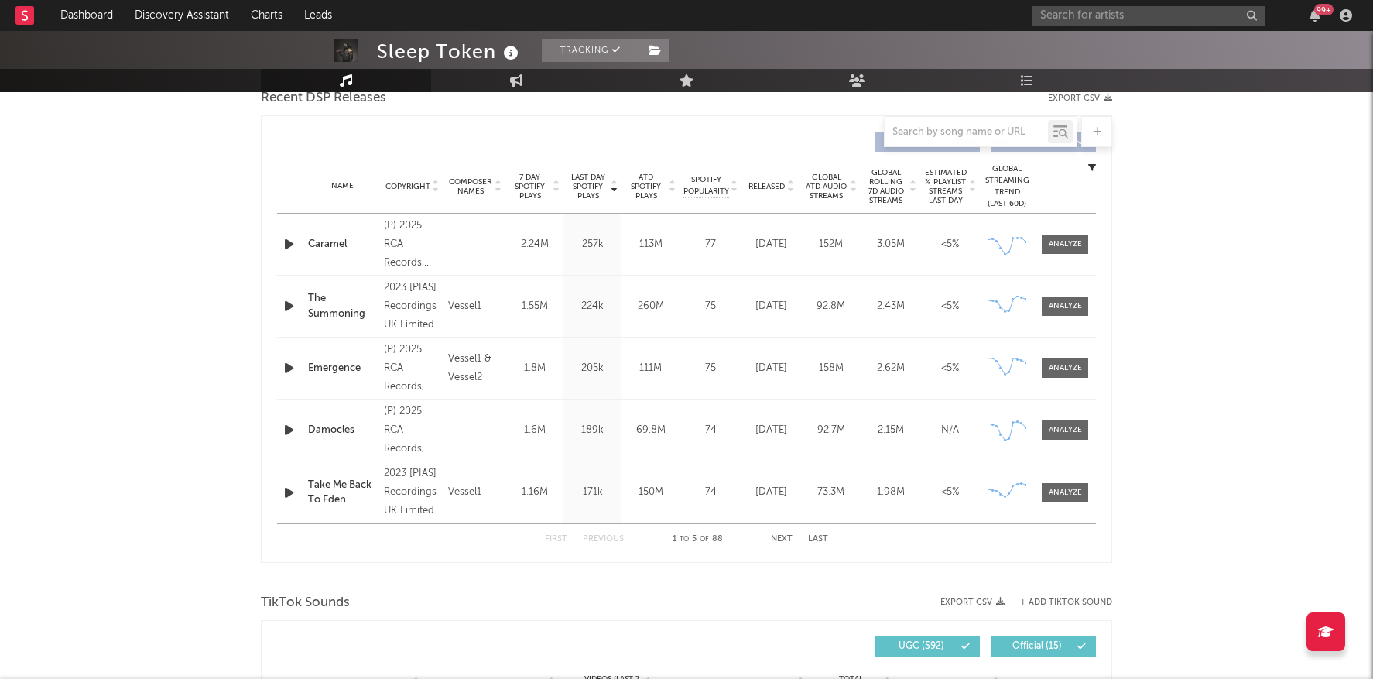
click at [780, 532] on div "First Previous 1 to 5 of 88 Next Last" at bounding box center [686, 539] width 283 height 30
click at [781, 537] on button "Next" at bounding box center [782, 539] width 22 height 9
click at [1056, 430] on div at bounding box center [1065, 430] width 33 height 12
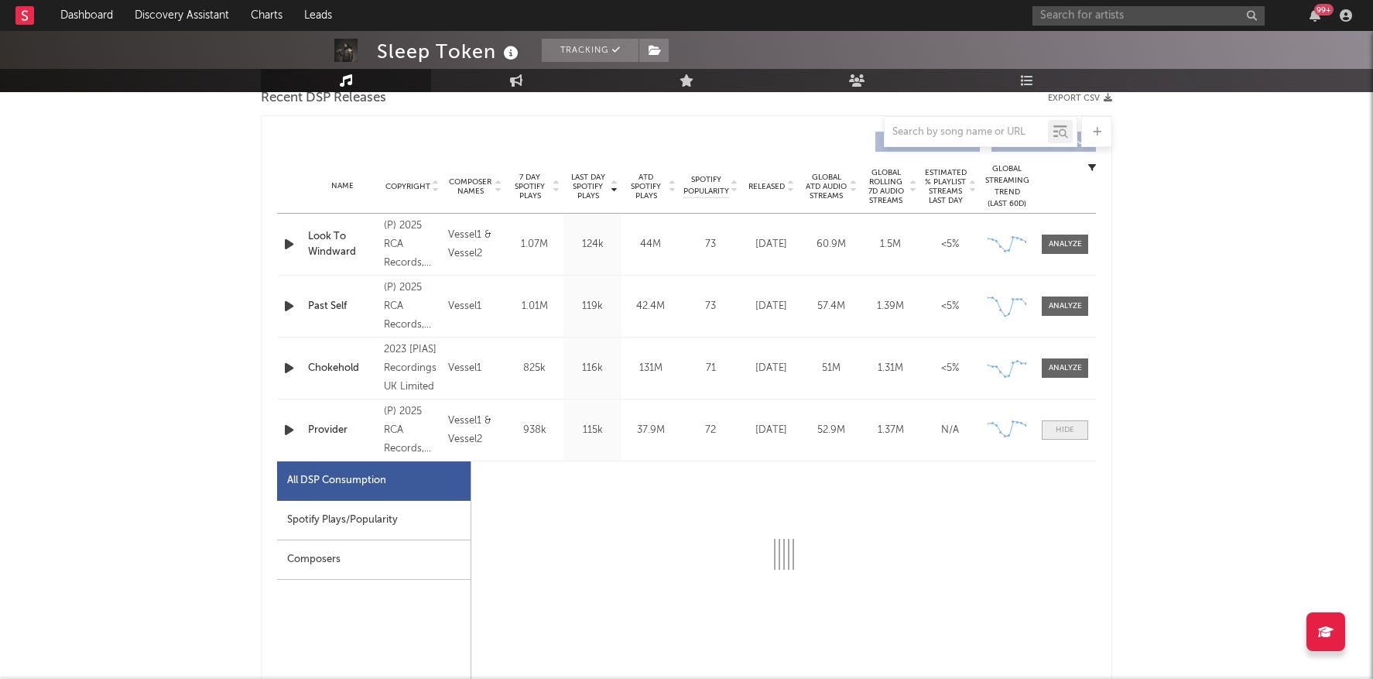
select select "1w"
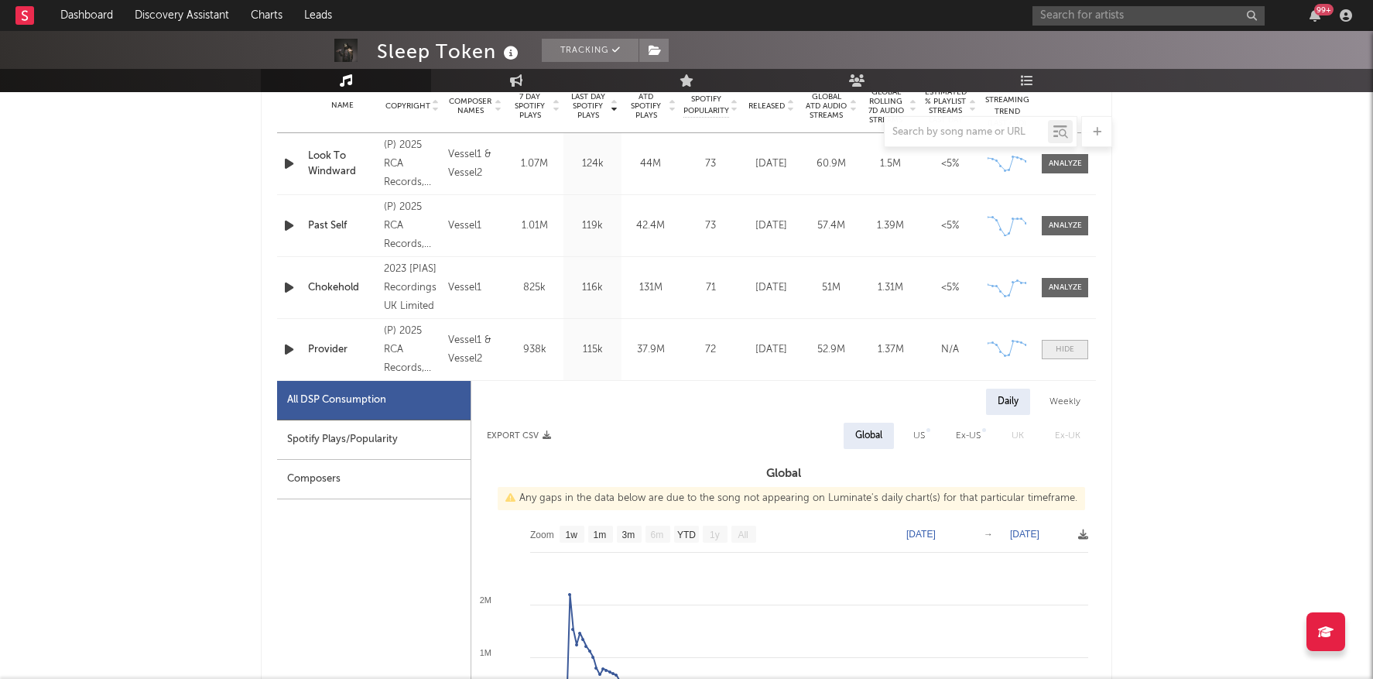
scroll to position [641, 0]
click at [1084, 345] on span at bounding box center [1065, 348] width 46 height 19
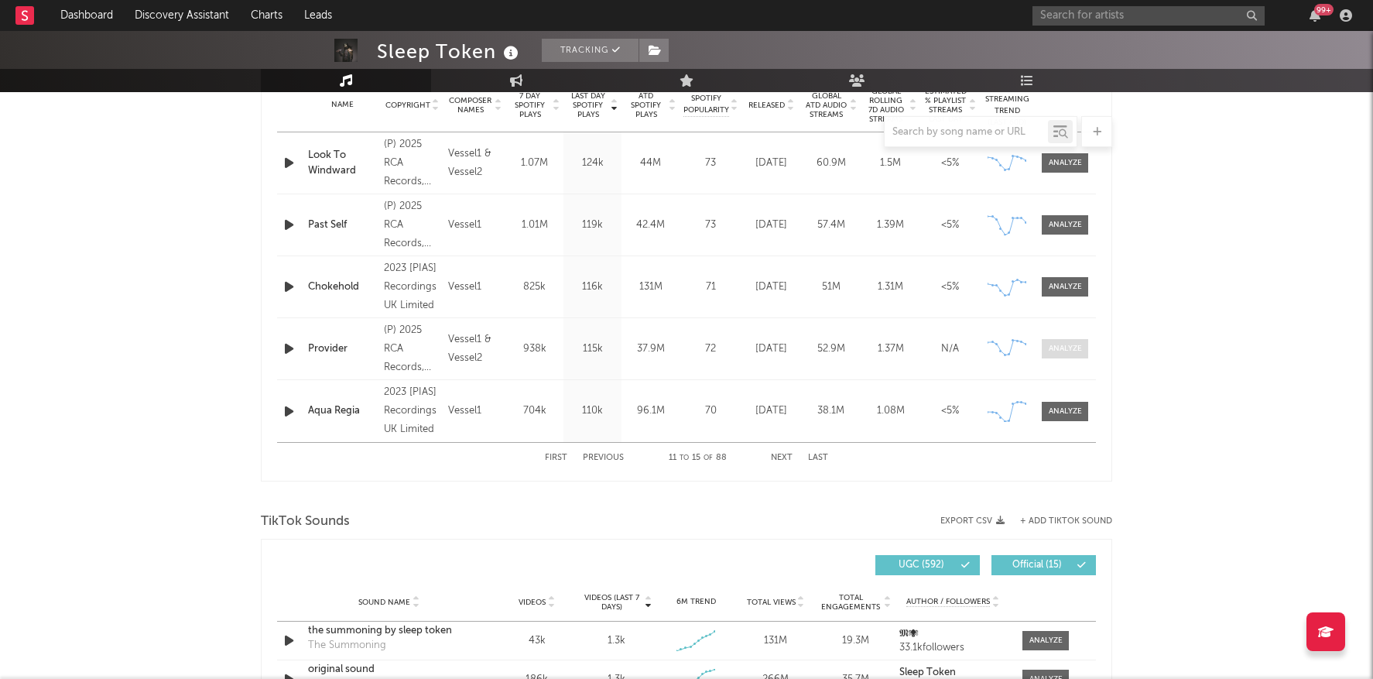
click at [1080, 345] on div at bounding box center [1065, 349] width 33 height 12
select select "1w"
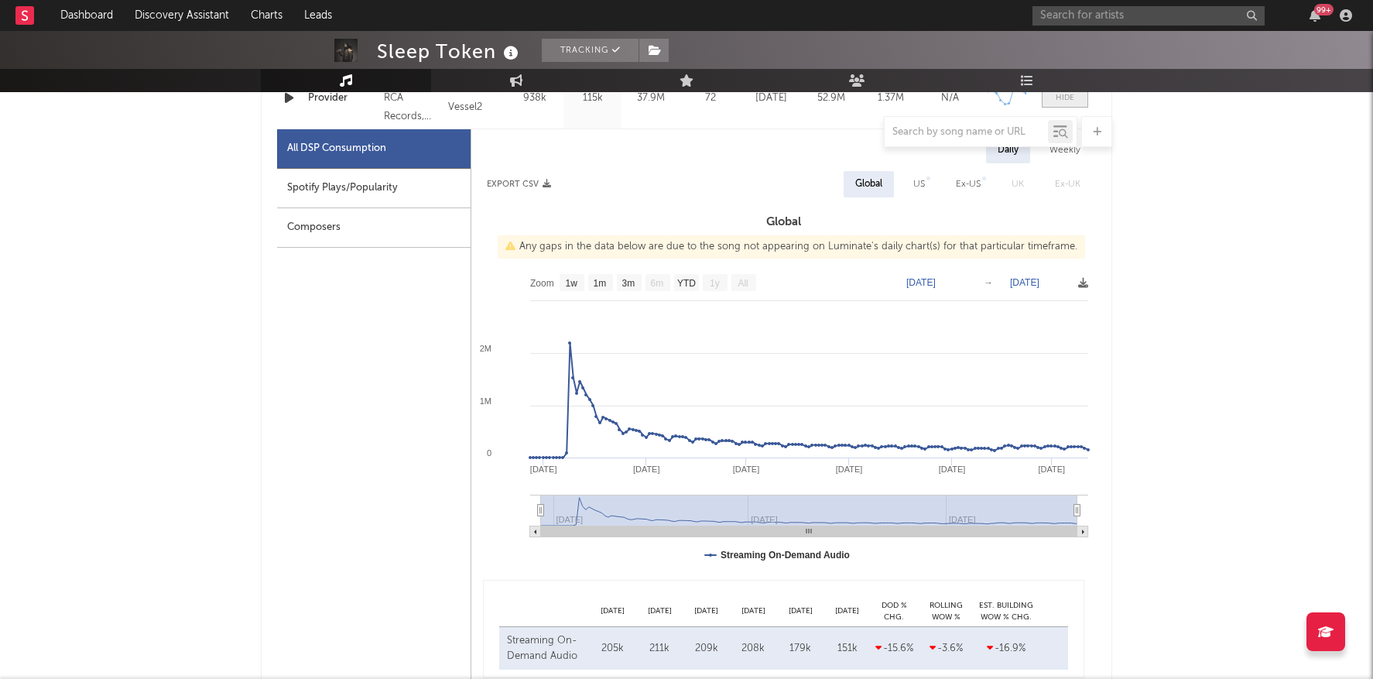
scroll to position [893, 0]
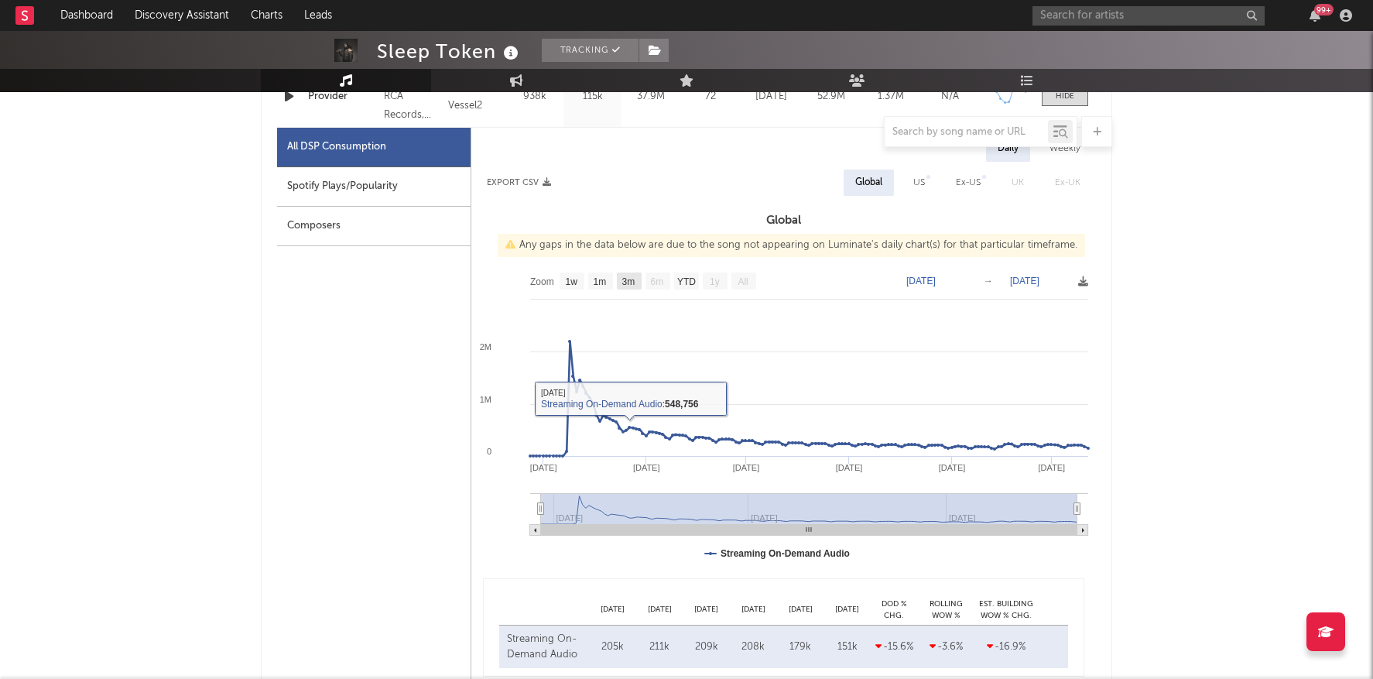
click at [623, 284] on text "3m" at bounding box center [628, 281] width 13 height 11
select select "3m"
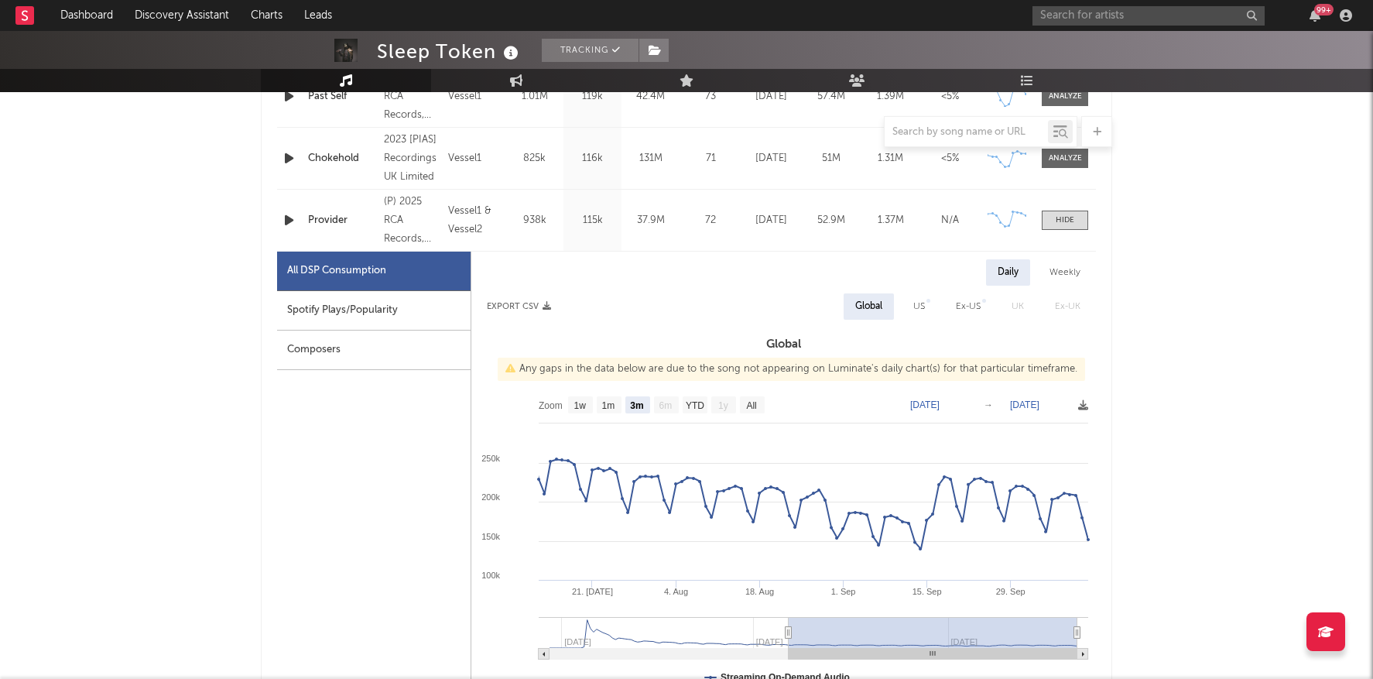
scroll to position [748, 0]
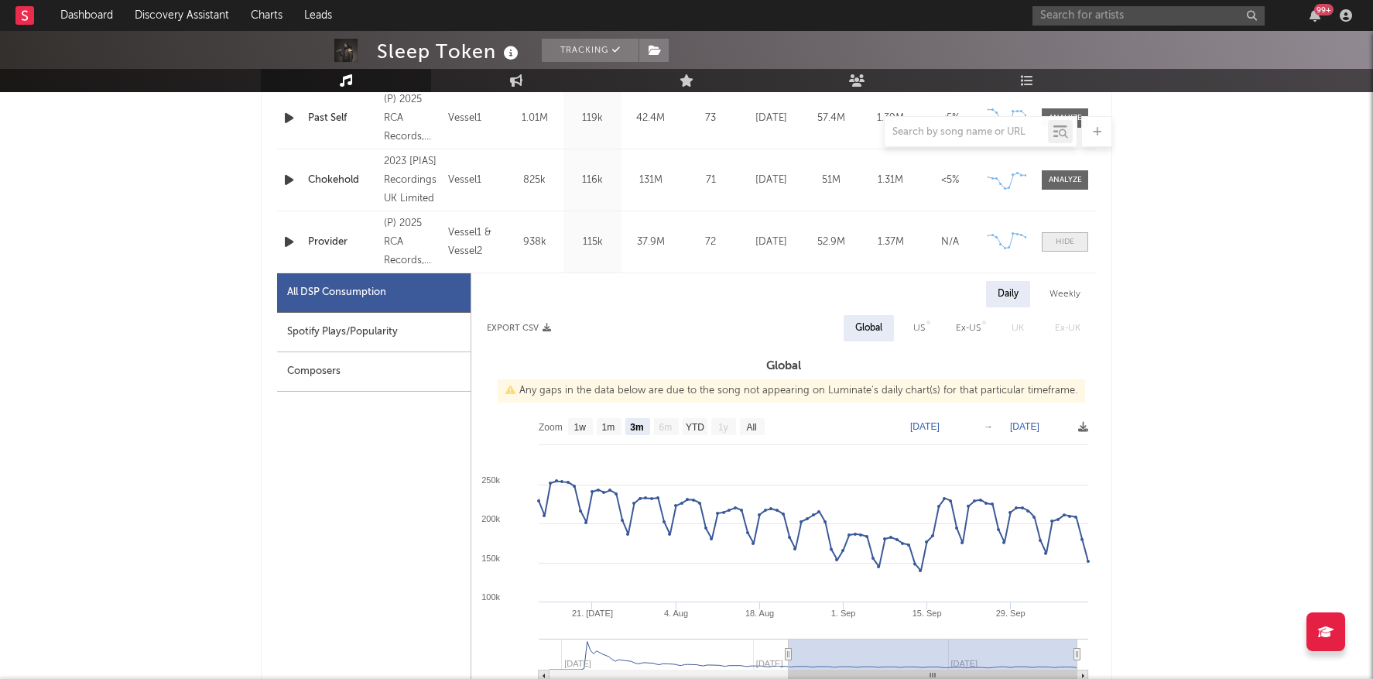
click at [1065, 236] on div at bounding box center [1065, 242] width 19 height 12
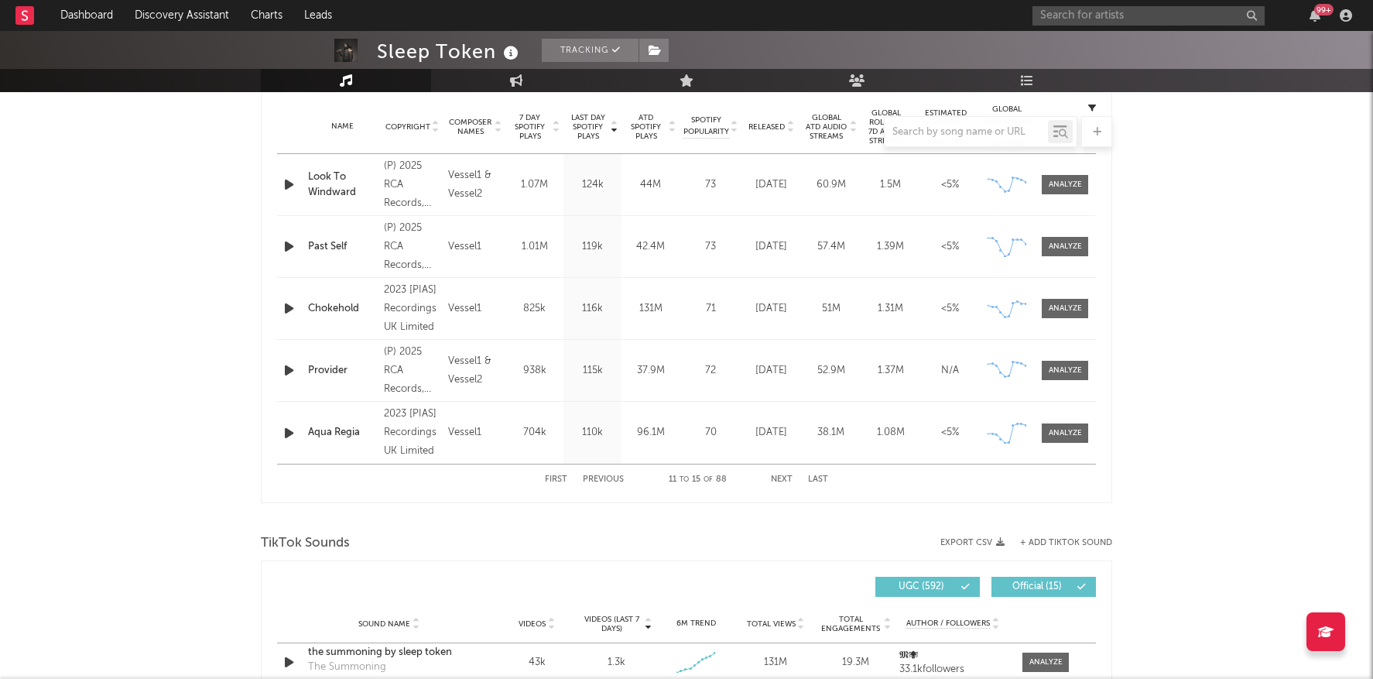
scroll to position [618, 0]
click at [1056, 306] on div at bounding box center [1065, 309] width 33 height 12
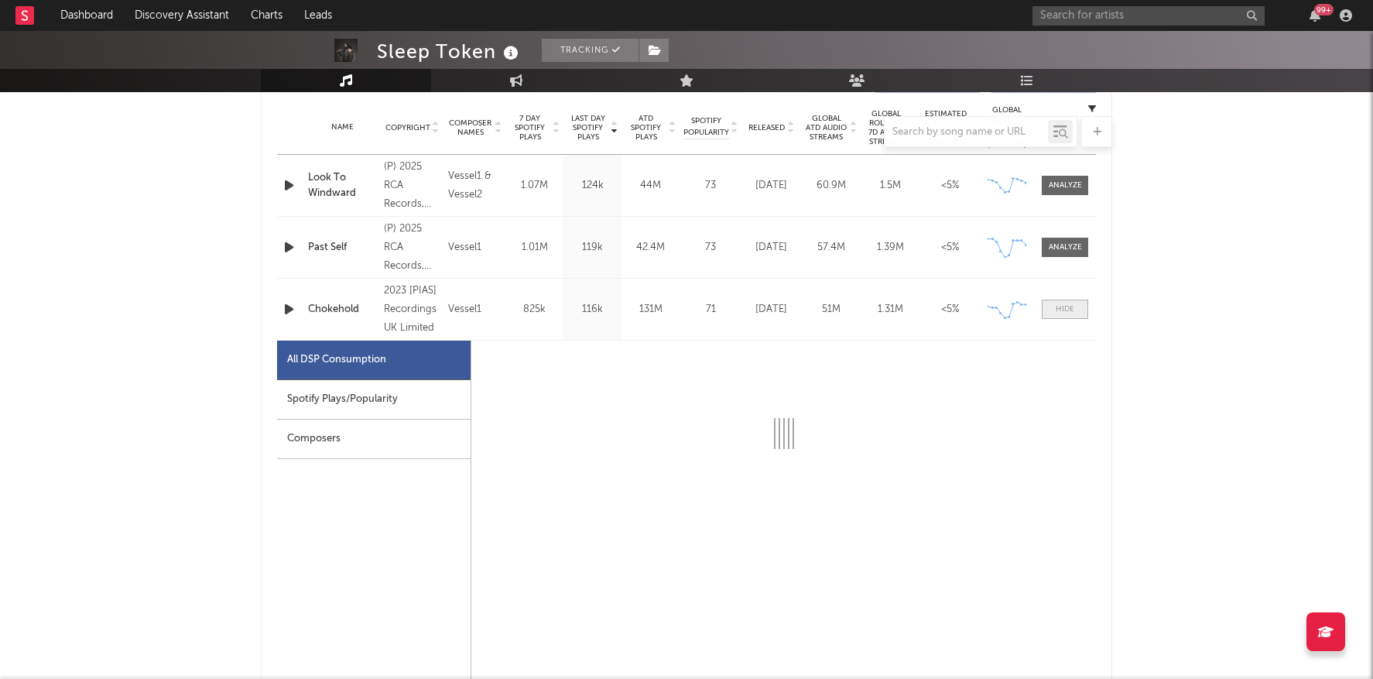
select select "6m"
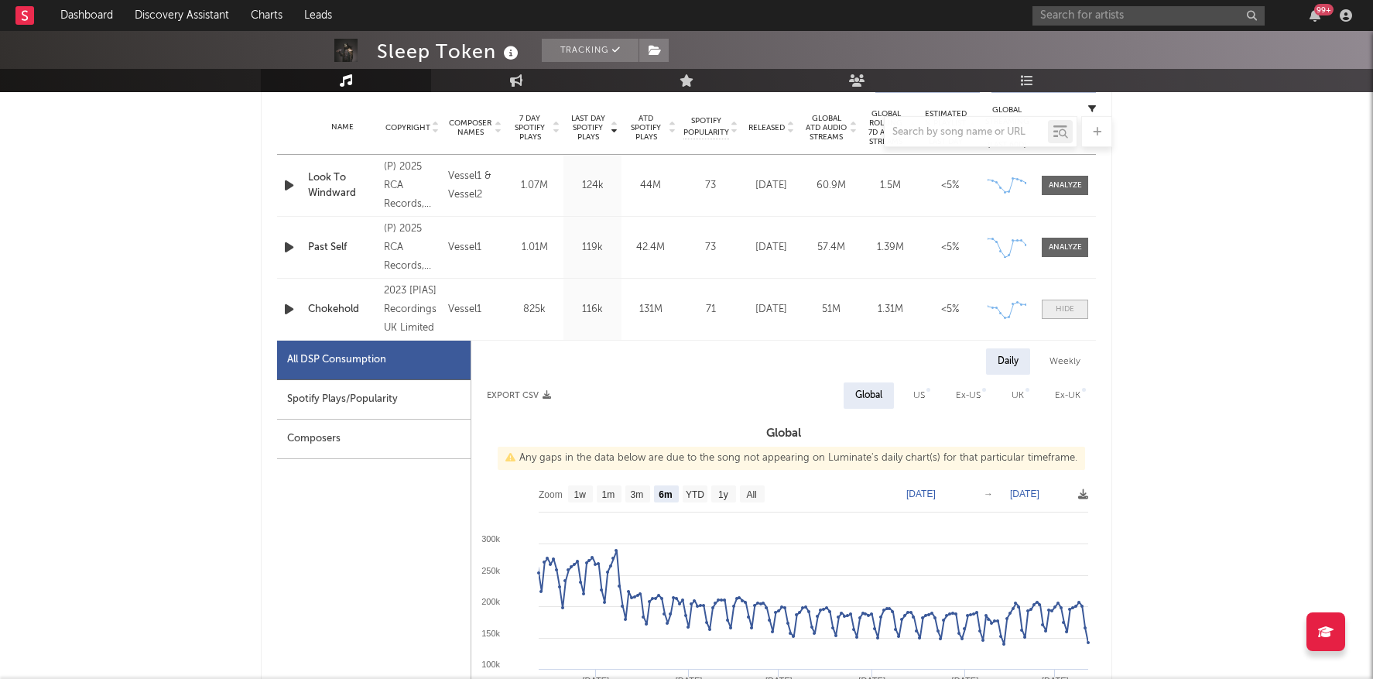
click at [1071, 312] on div at bounding box center [1065, 309] width 19 height 12
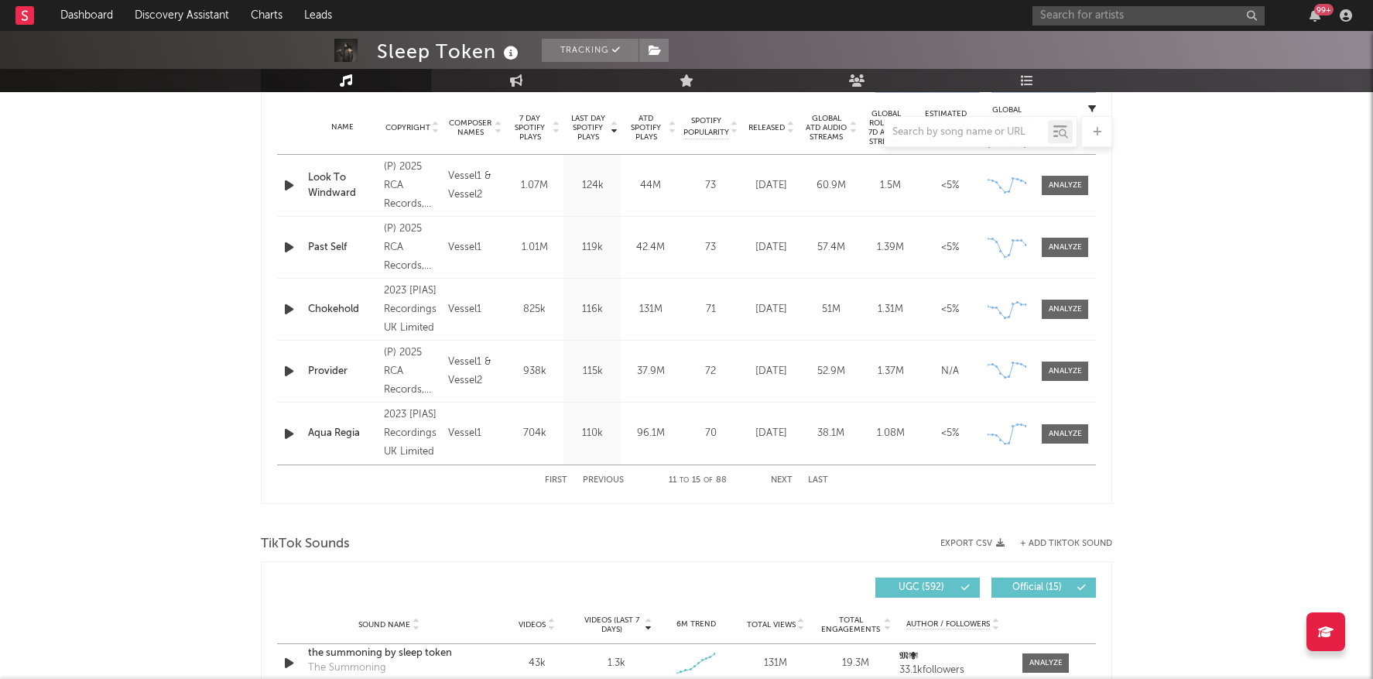
click at [1067, 234] on div "Name Past Self Copyright (P) 2025 RCA Records, under exclusive license from Sle…" at bounding box center [686, 247] width 819 height 61
click at [1066, 247] on div at bounding box center [1065, 247] width 33 height 12
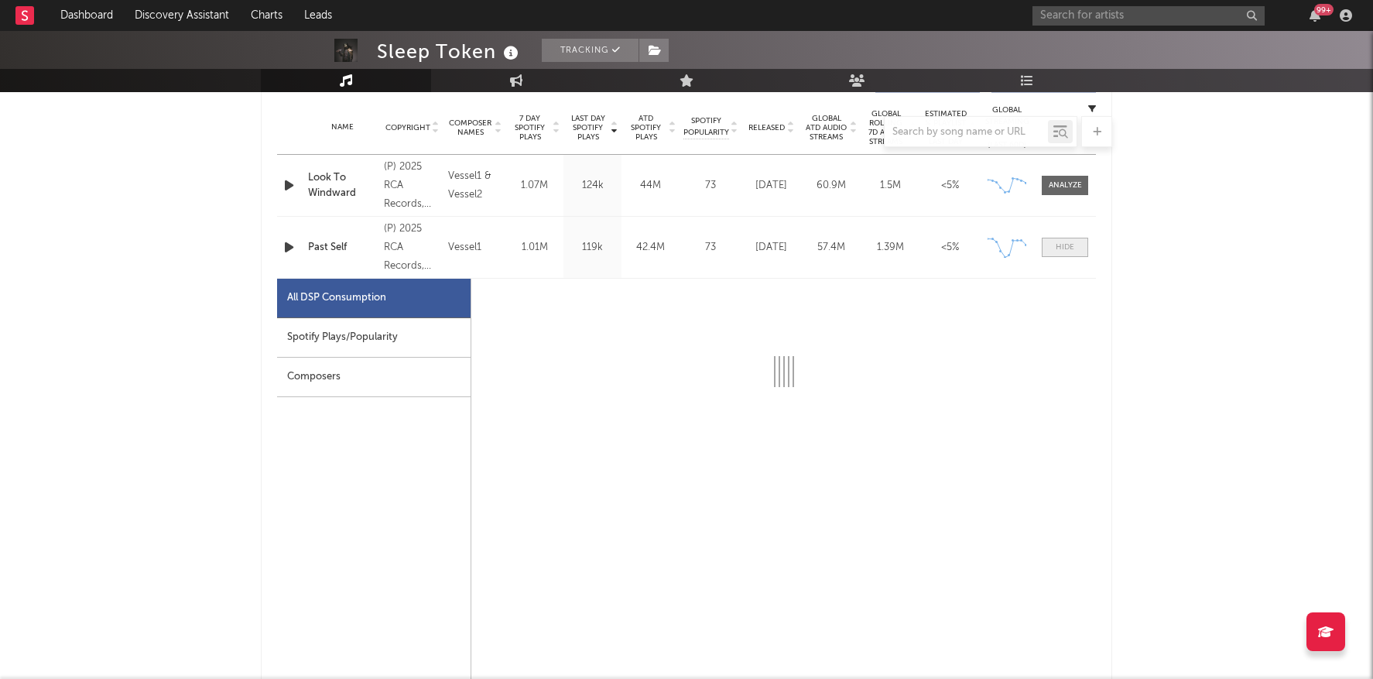
select select "1w"
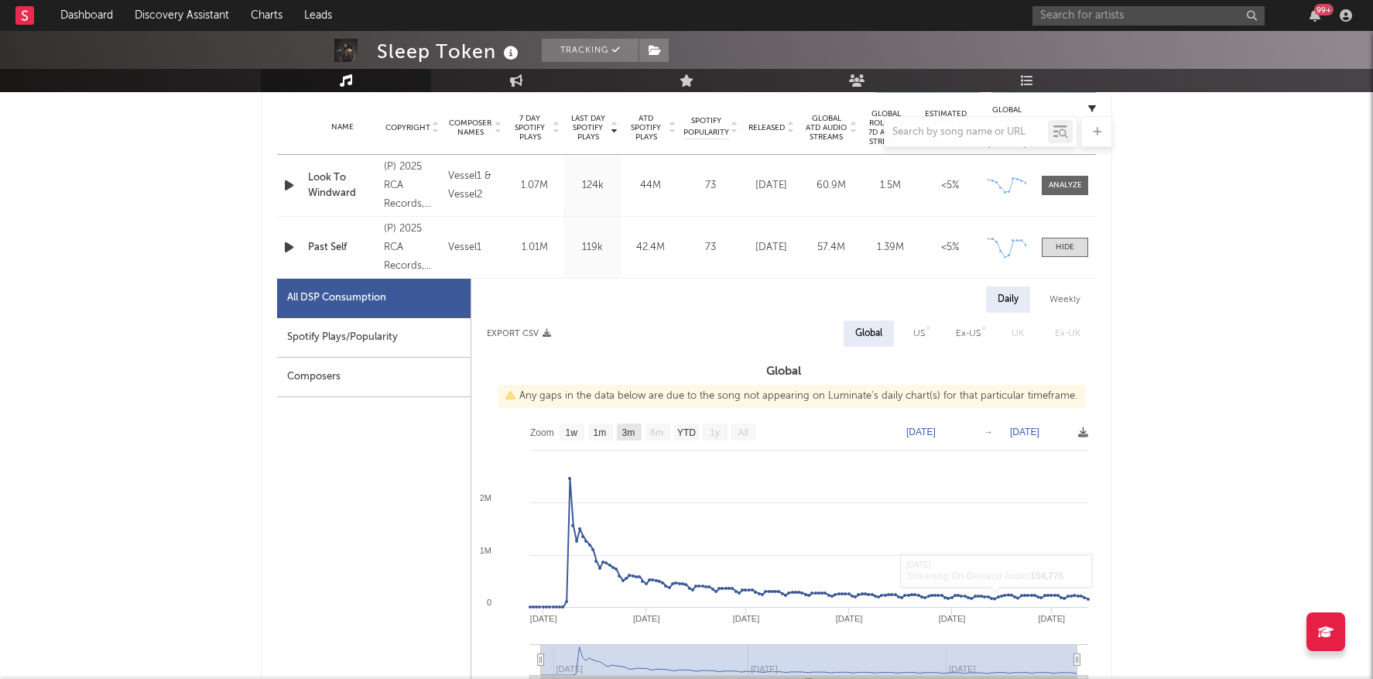
click at [629, 430] on text "3m" at bounding box center [628, 432] width 13 height 11
select select "3m"
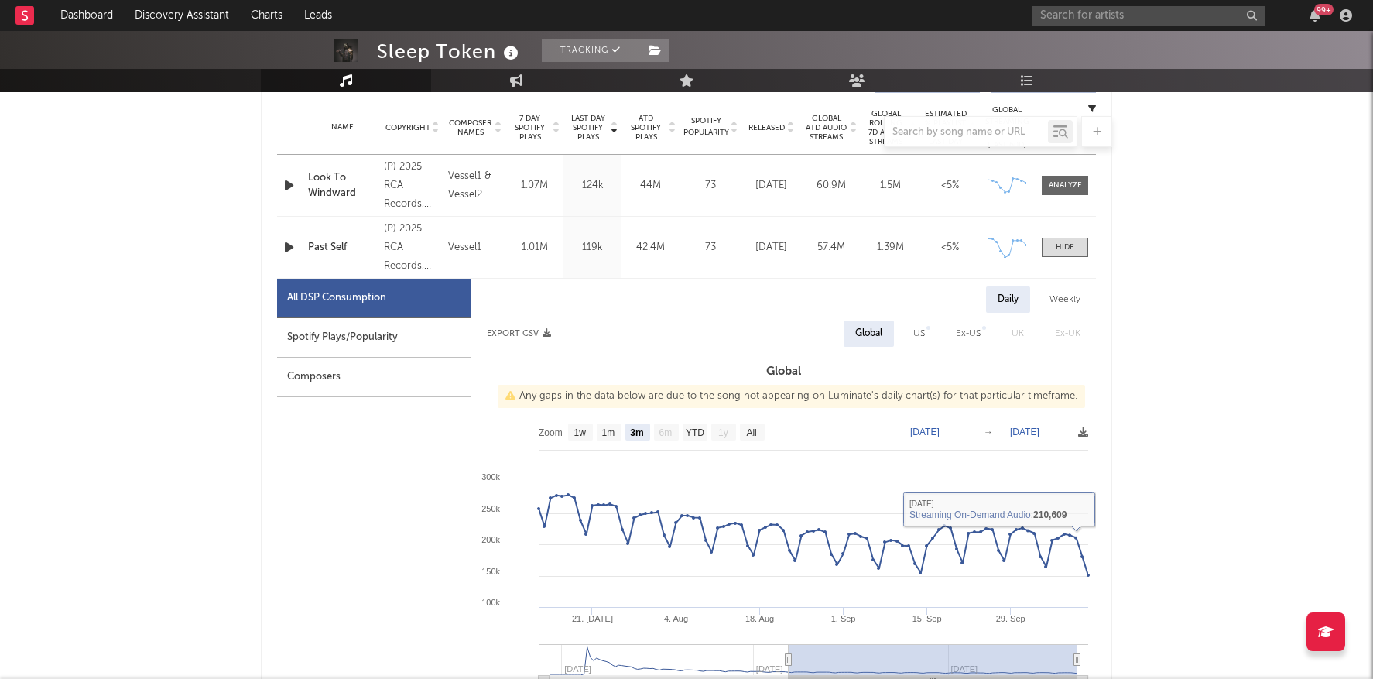
click at [1070, 236] on div "Name Past Self Copyright (P) 2025 RCA Records, under exclusive license from Sle…" at bounding box center [686, 247] width 819 height 61
click at [1066, 241] on div at bounding box center [1065, 247] width 19 height 12
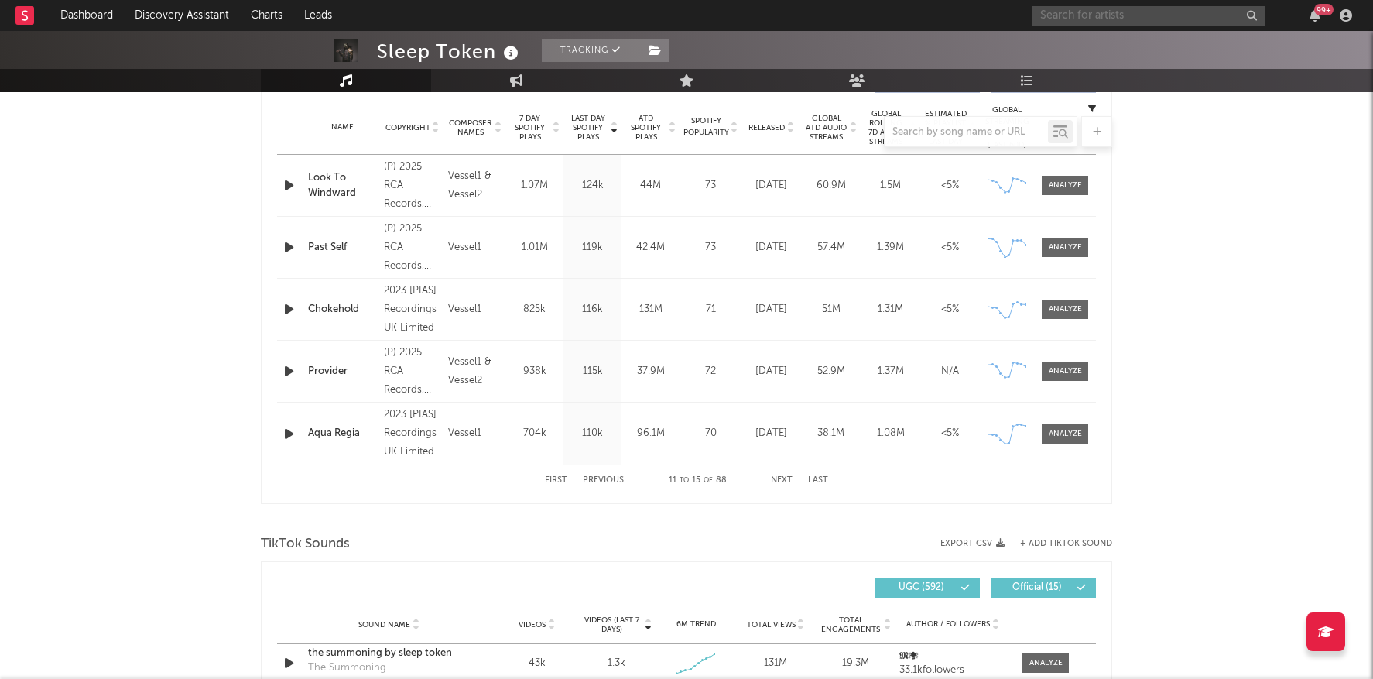
click at [1073, 15] on input "text" at bounding box center [1148, 15] width 232 height 19
click at [1152, 19] on input "text" at bounding box center [1148, 15] width 232 height 19
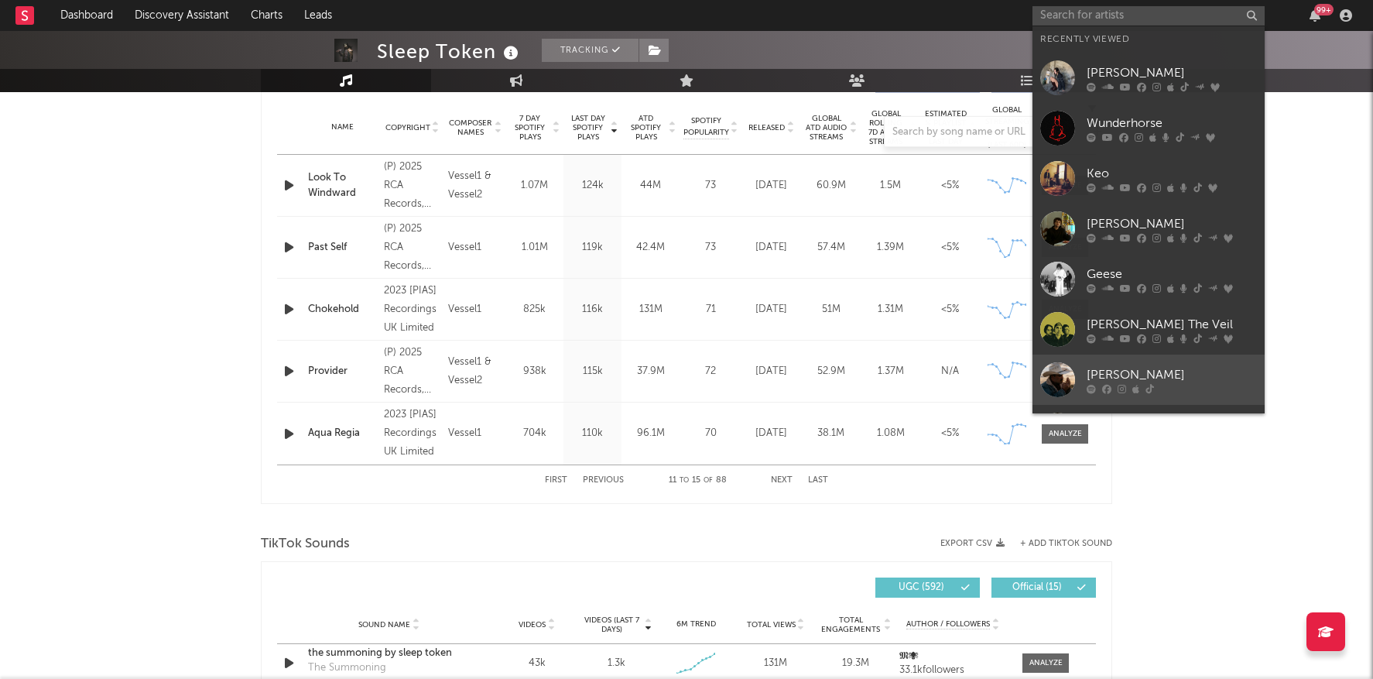
click at [1181, 378] on div "[PERSON_NAME]" at bounding box center [1172, 374] width 170 height 19
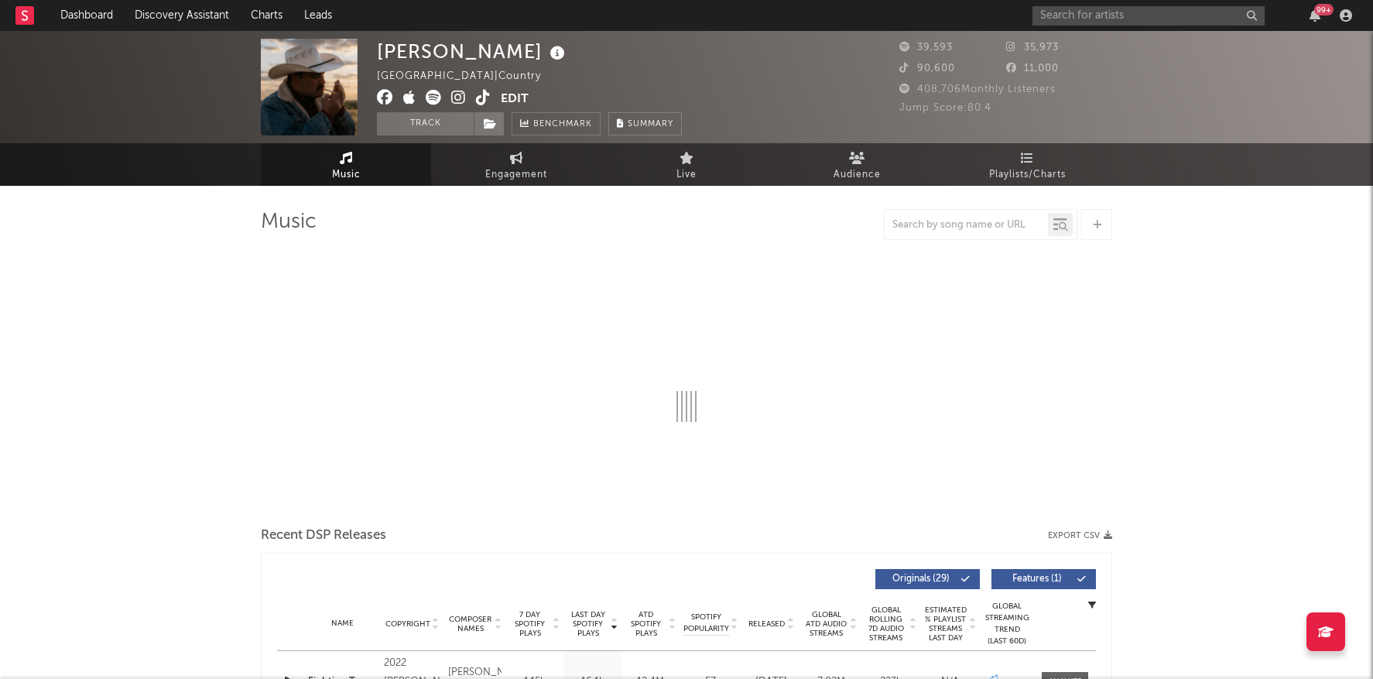
select select "6m"
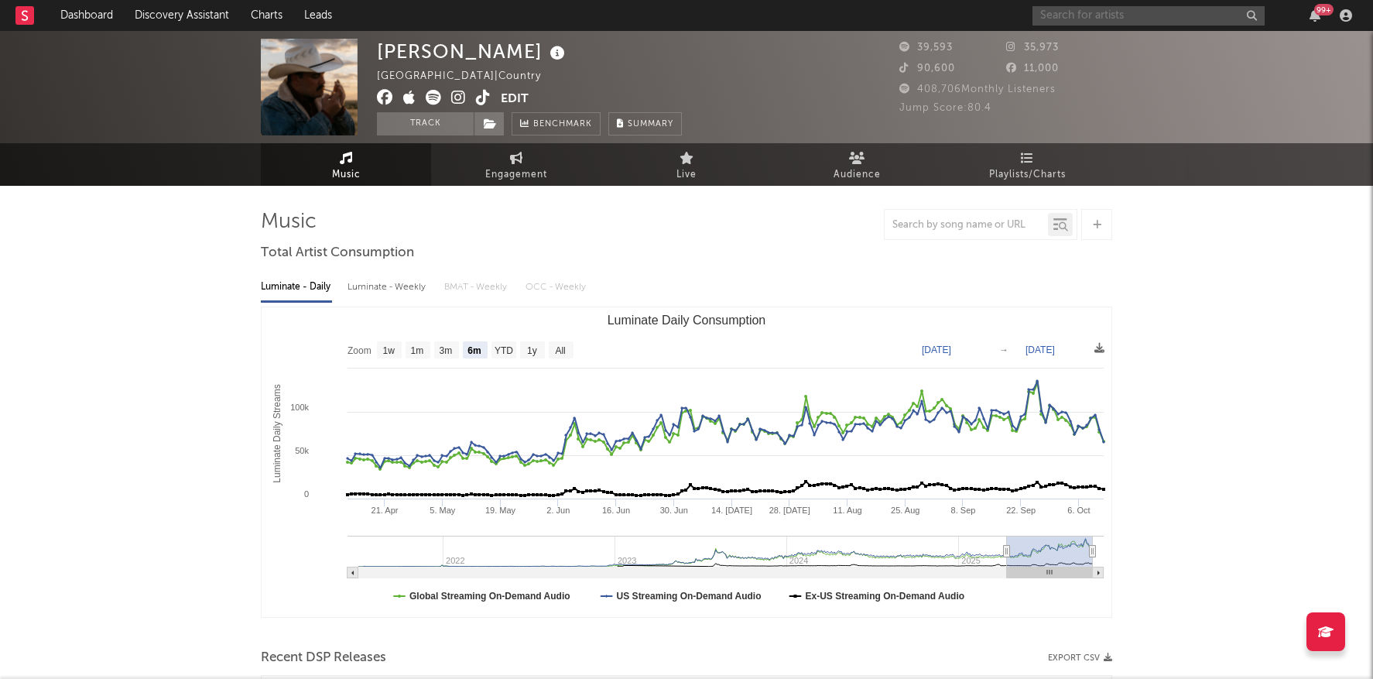
click at [1145, 8] on input "text" at bounding box center [1148, 15] width 232 height 19
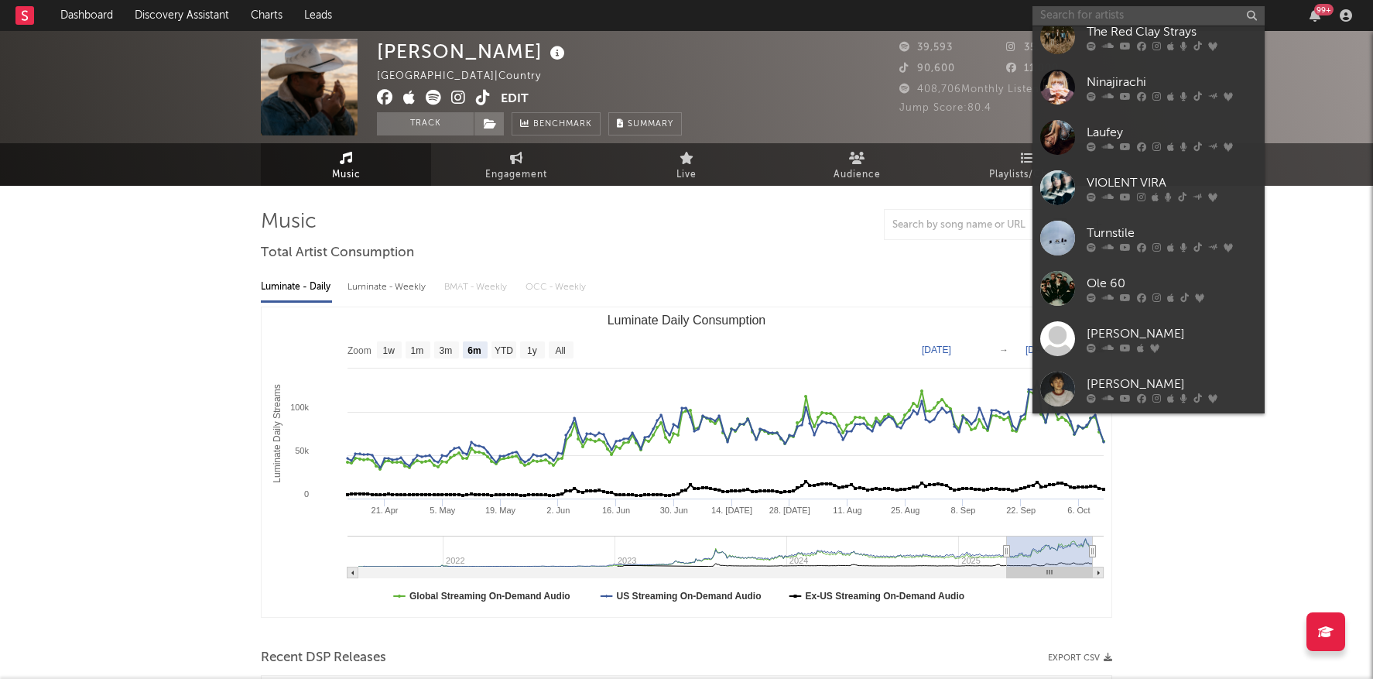
scroll to position [395, 0]
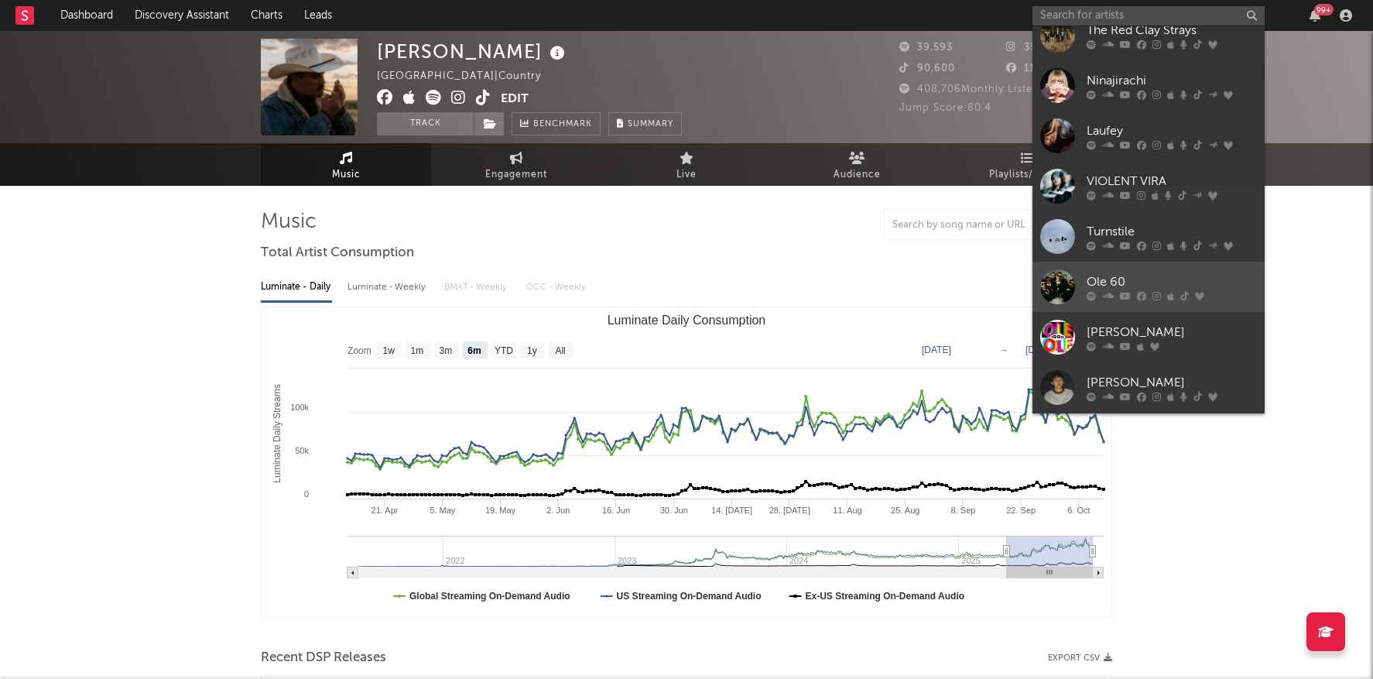
click at [1173, 268] on link "Ole 60" at bounding box center [1148, 287] width 232 height 50
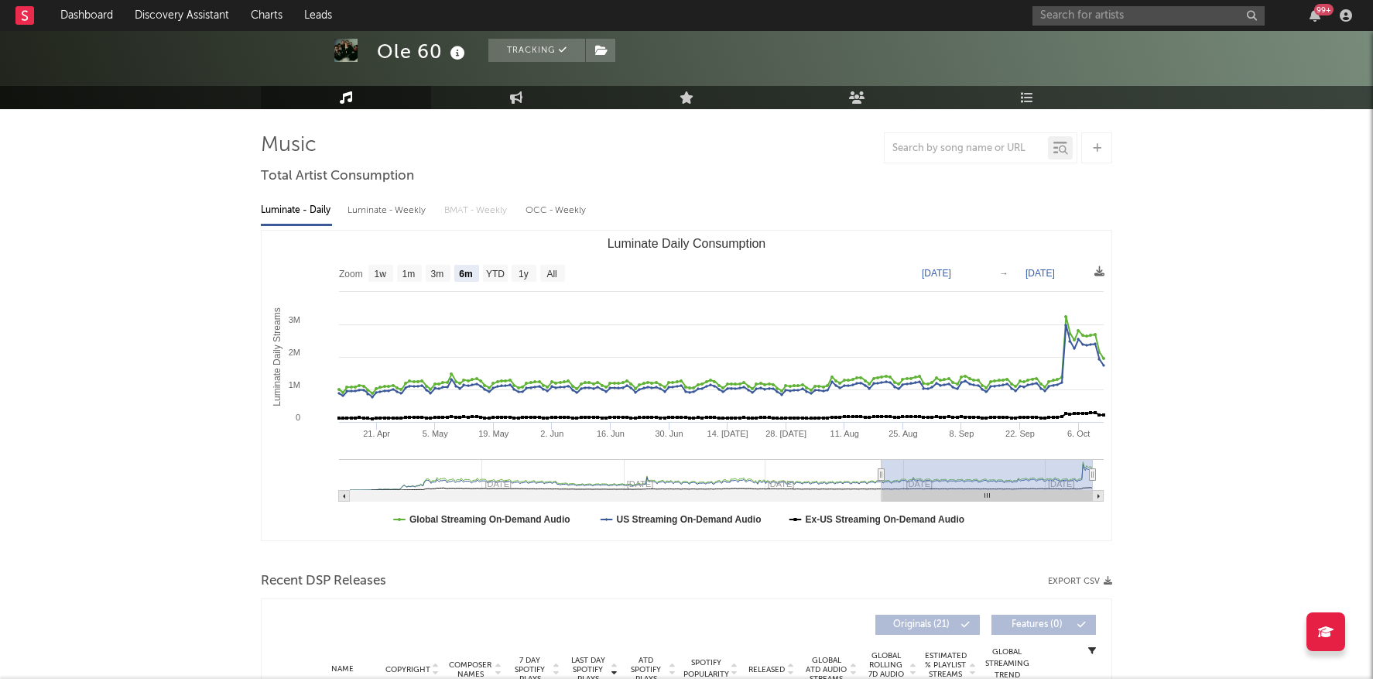
scroll to position [77, 0]
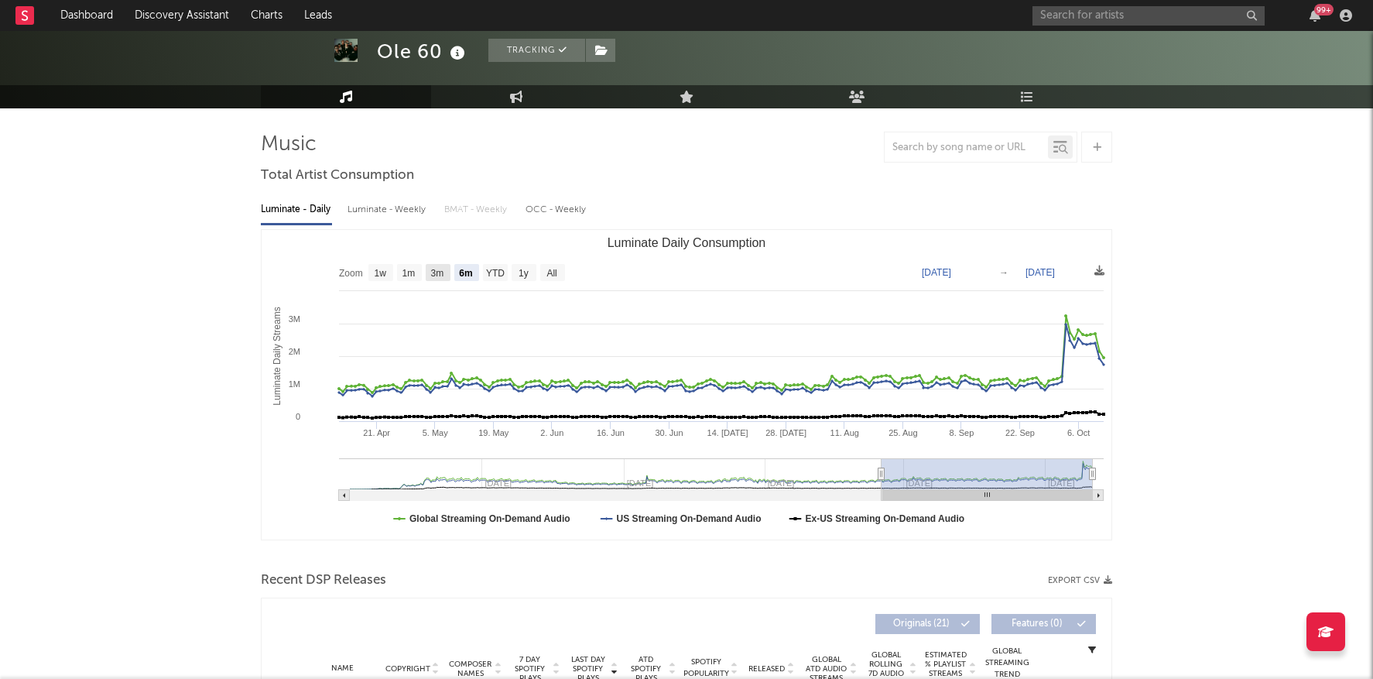
click at [440, 270] on text "3m" at bounding box center [437, 273] width 13 height 11
select select "3m"
type input "[DATE]"
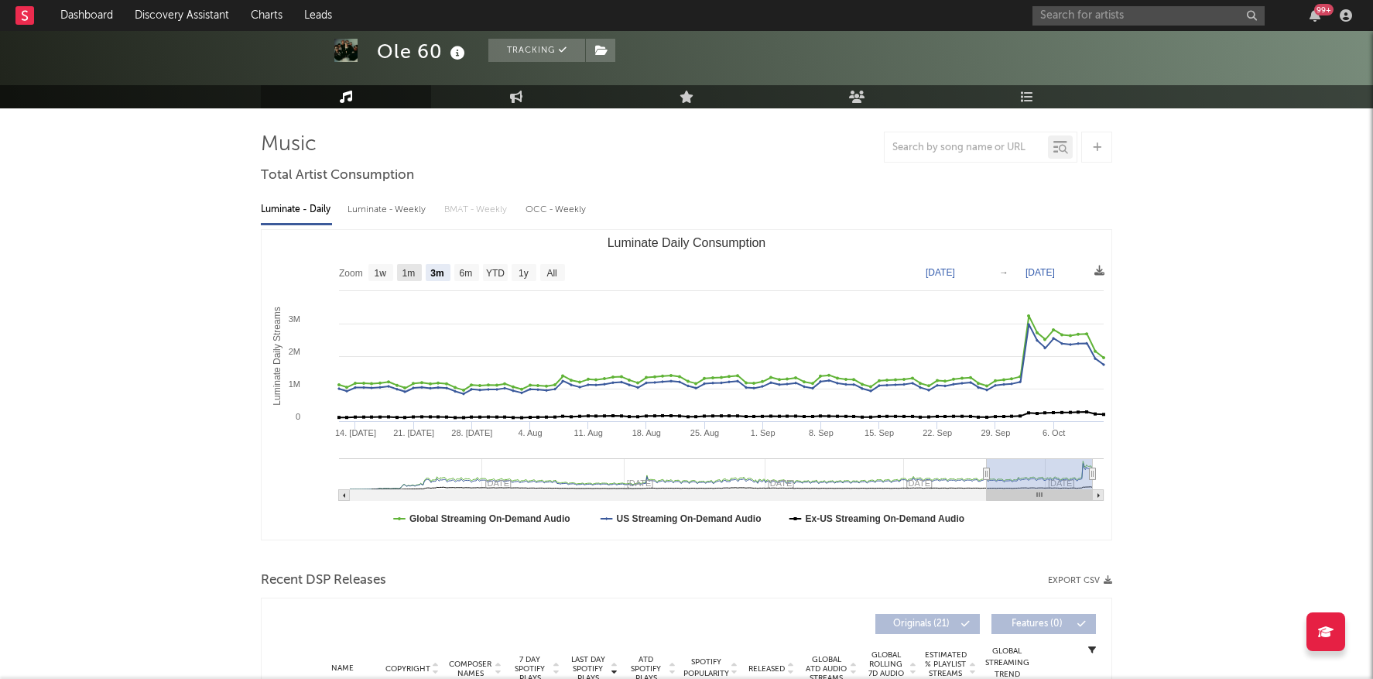
click at [413, 272] on text "1m" at bounding box center [408, 273] width 13 height 11
select select "1m"
type input "[DATE]"
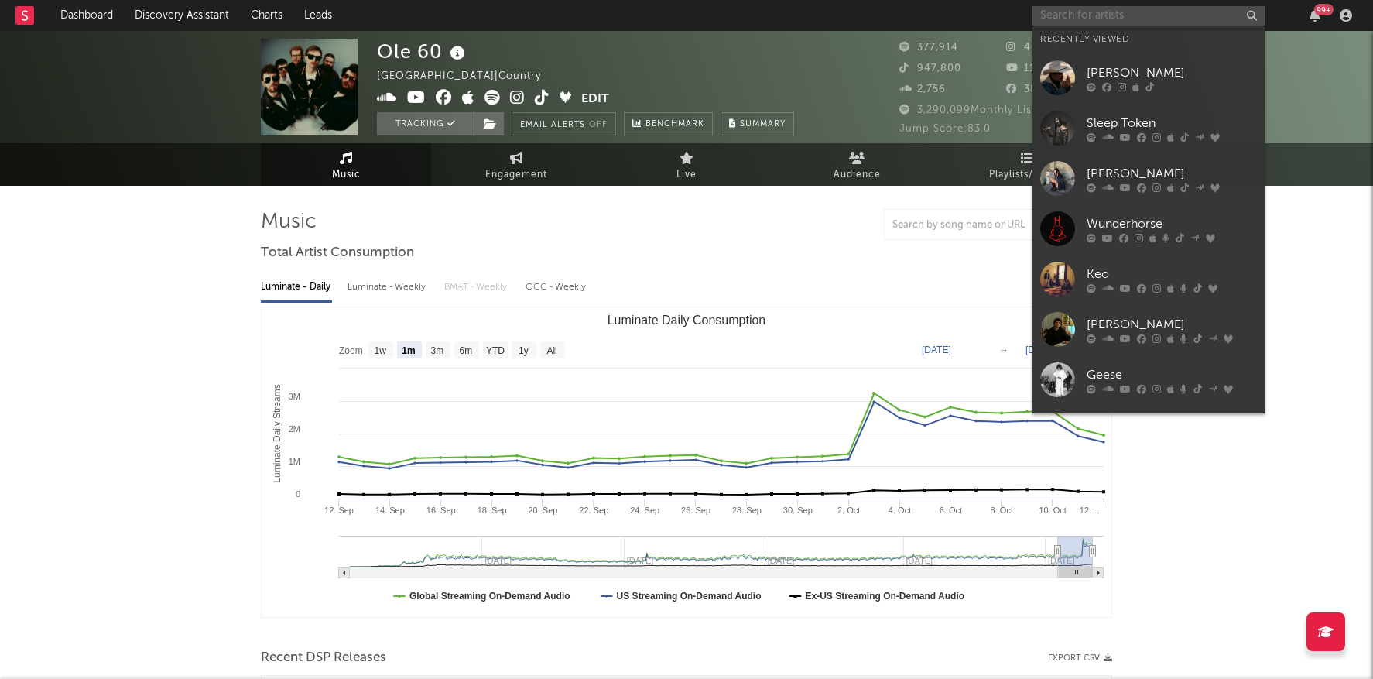
click at [1162, 9] on input "text" at bounding box center [1148, 15] width 232 height 19
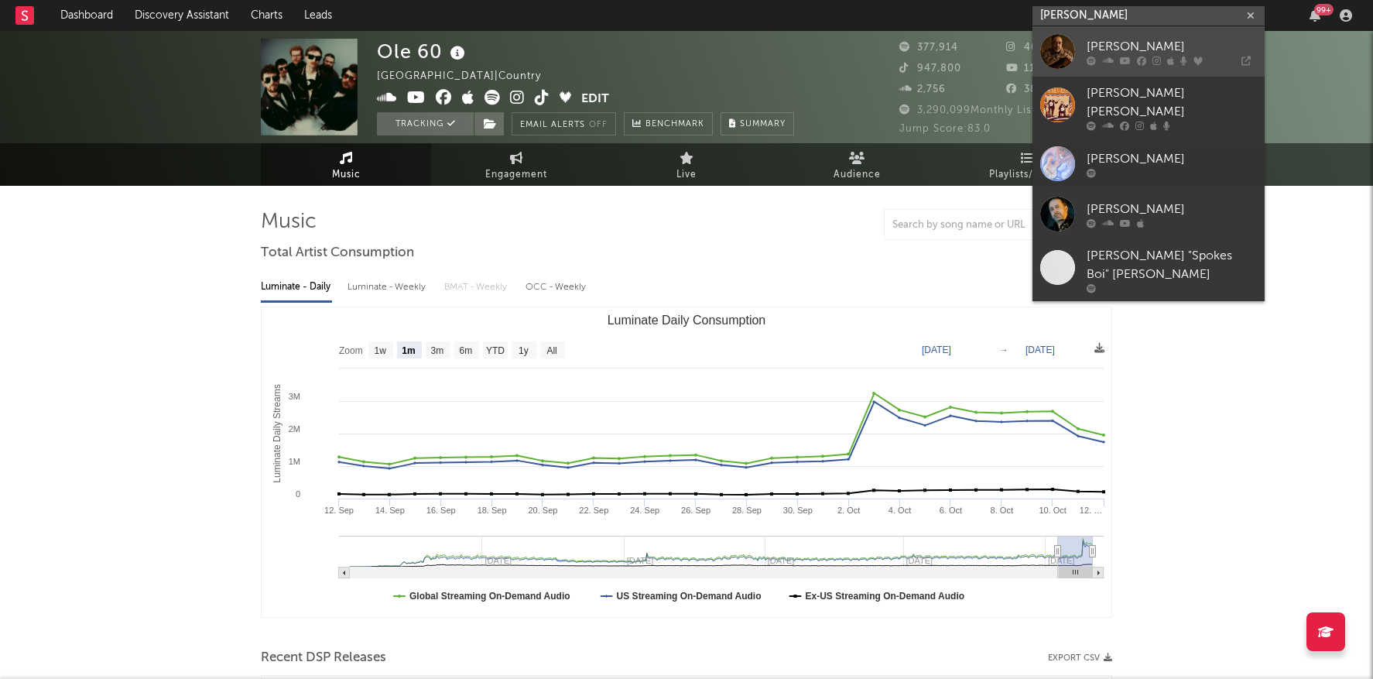
type input "[PERSON_NAME]"
click at [1127, 56] on icon at bounding box center [1125, 60] width 11 height 9
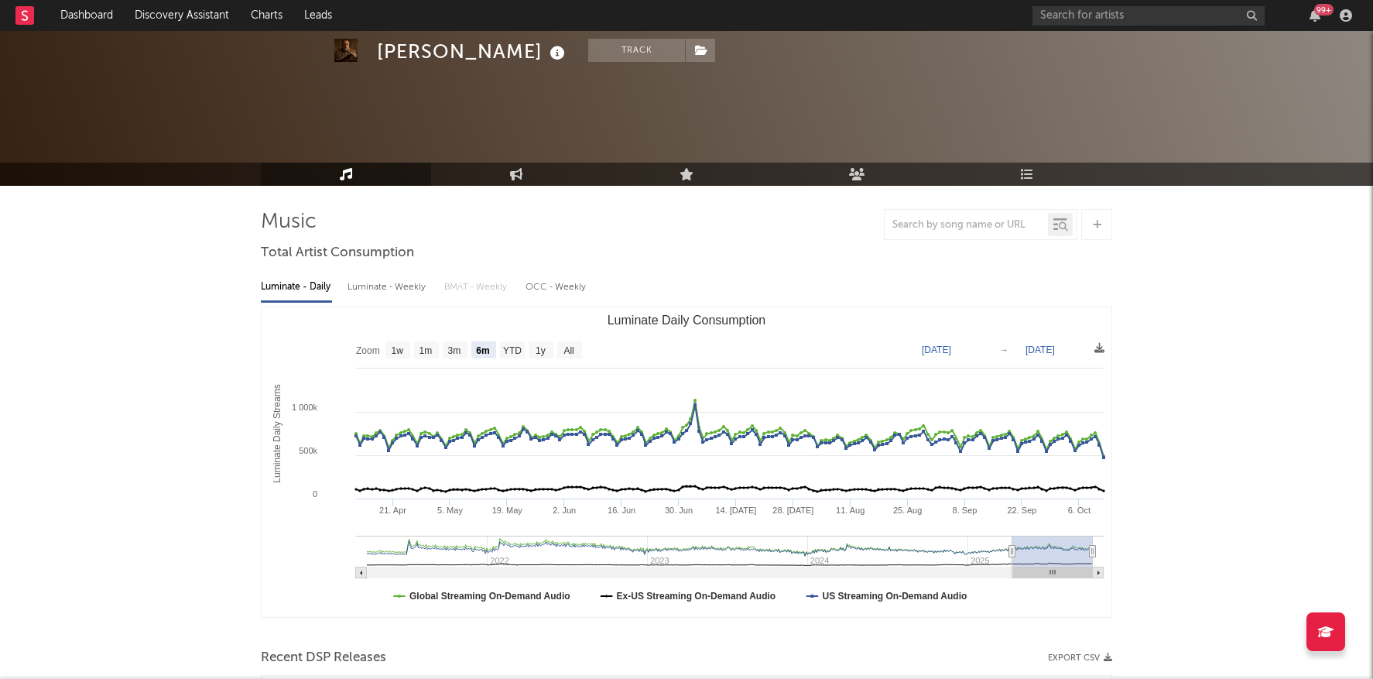
scroll to position [56, 0]
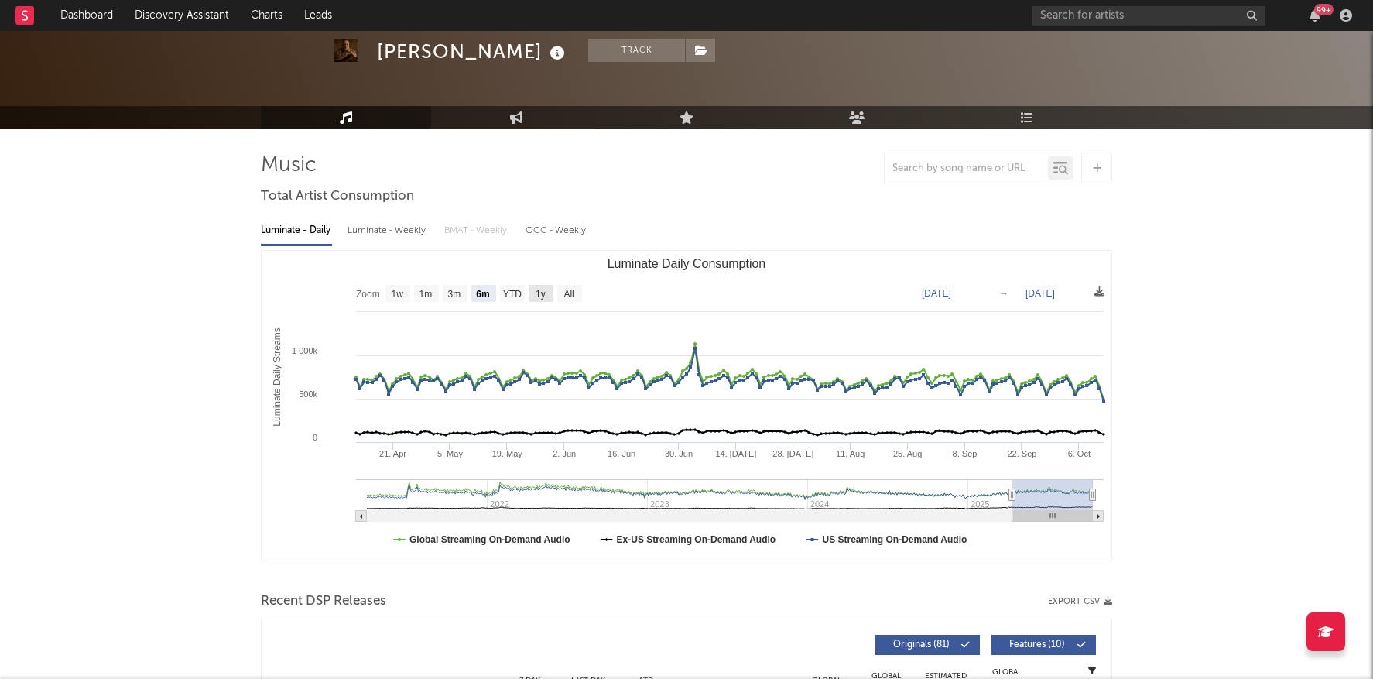
click at [542, 295] on text "1y" at bounding box center [541, 294] width 10 height 11
select select "1y"
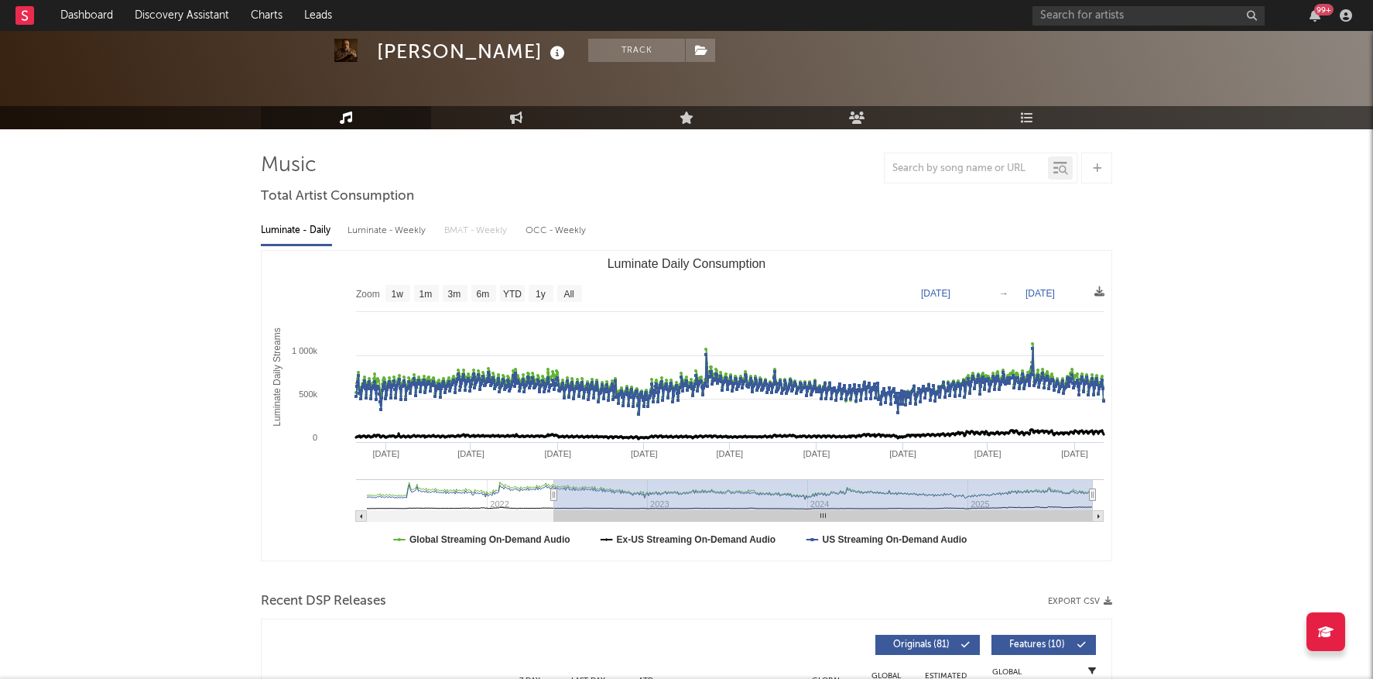
type input "2022-02-13"
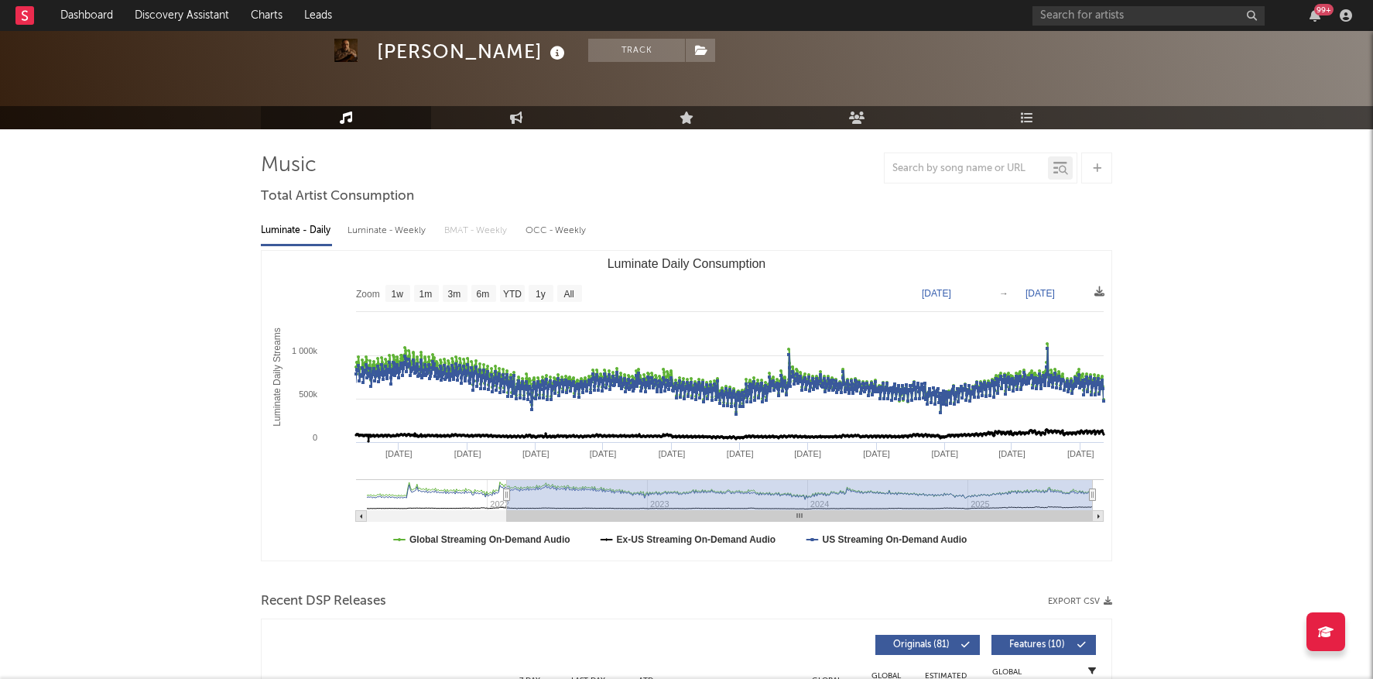
drag, startPoint x: 933, startPoint y: 492, endPoint x: 507, endPoint y: 487, distance: 426.5
click at [507, 487] on g "Luminate Daily Consumption" at bounding box center [730, 500] width 748 height 43
click at [478, 281] on rect "Luminate Daily Consumption" at bounding box center [687, 406] width 850 height 310
click at [478, 291] on text "6m" at bounding box center [483, 294] width 13 height 11
select select "6m"
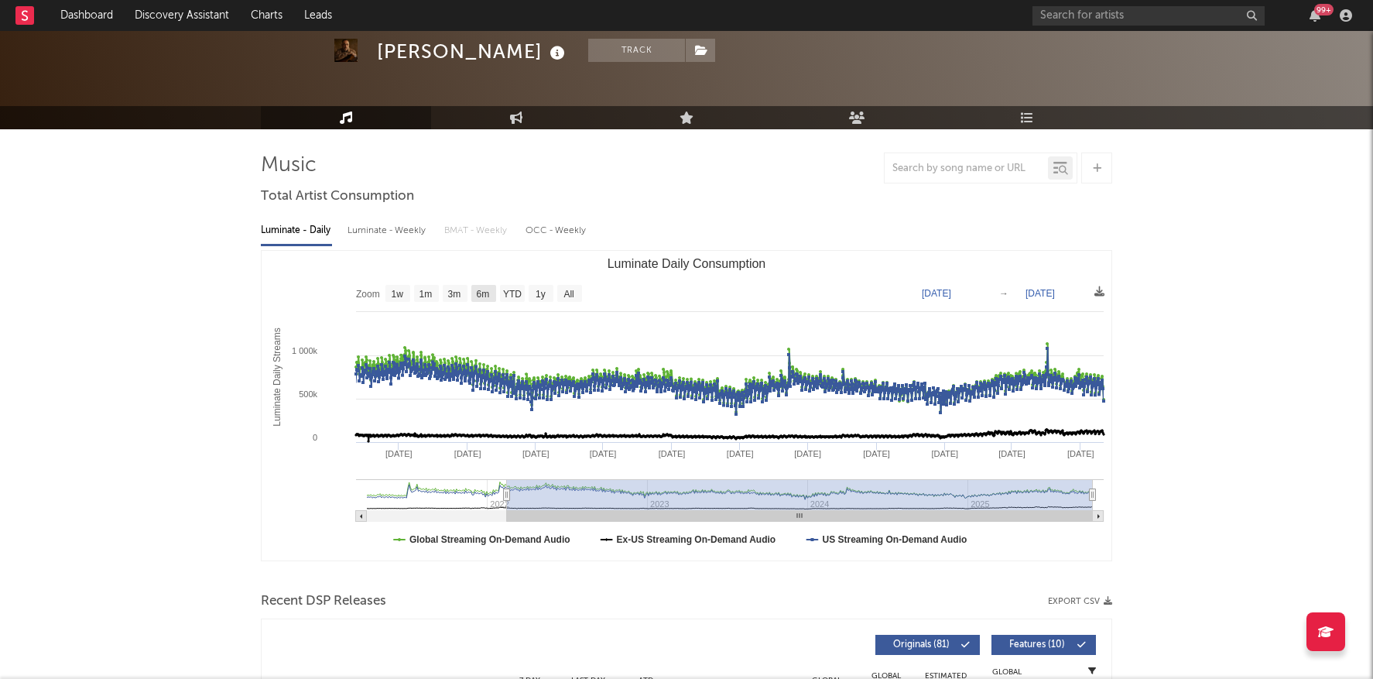
type input "[DATE]"
